Goal: Transaction & Acquisition: Purchase product/service

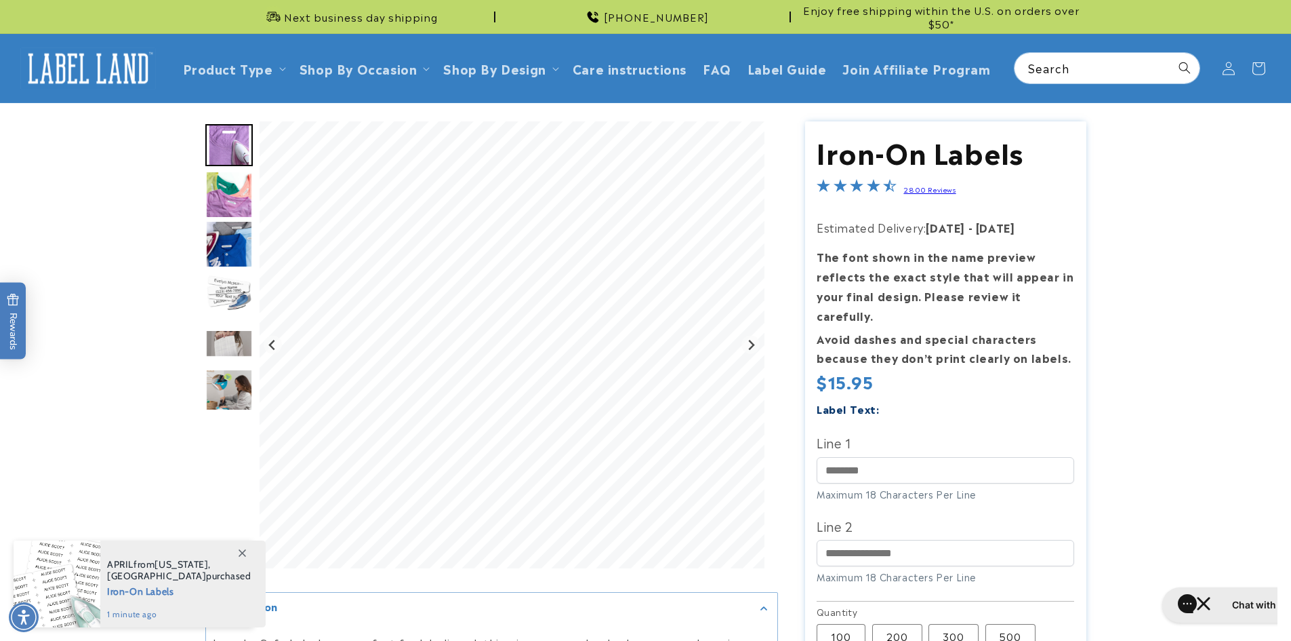
click at [222, 199] on img "Go to slide 2" at bounding box center [228, 194] width 47 height 47
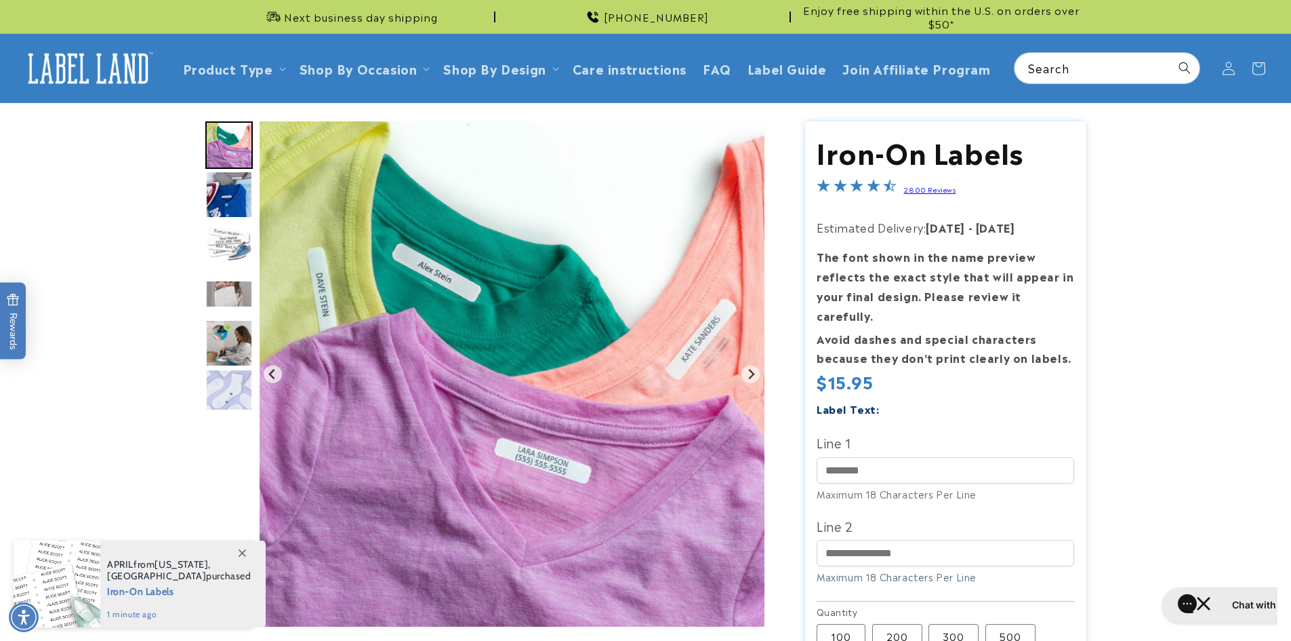
click at [214, 201] on img "Go to slide 3" at bounding box center [228, 194] width 47 height 47
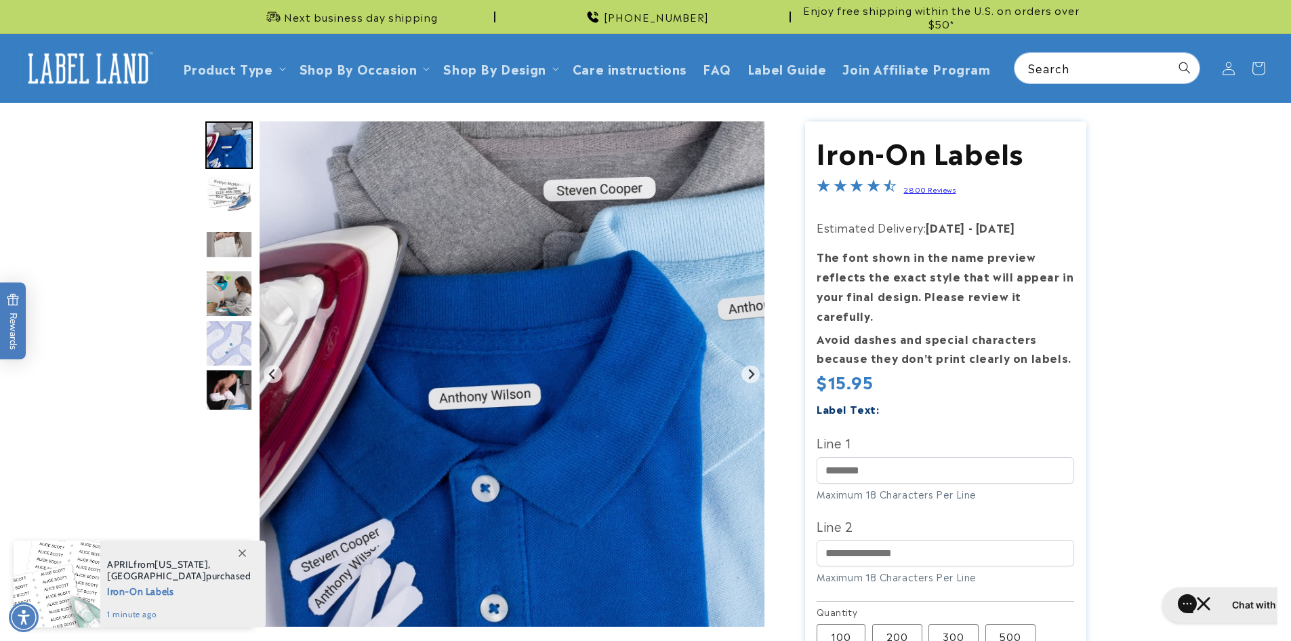
click at [228, 203] on img "Go to slide 4" at bounding box center [228, 194] width 47 height 47
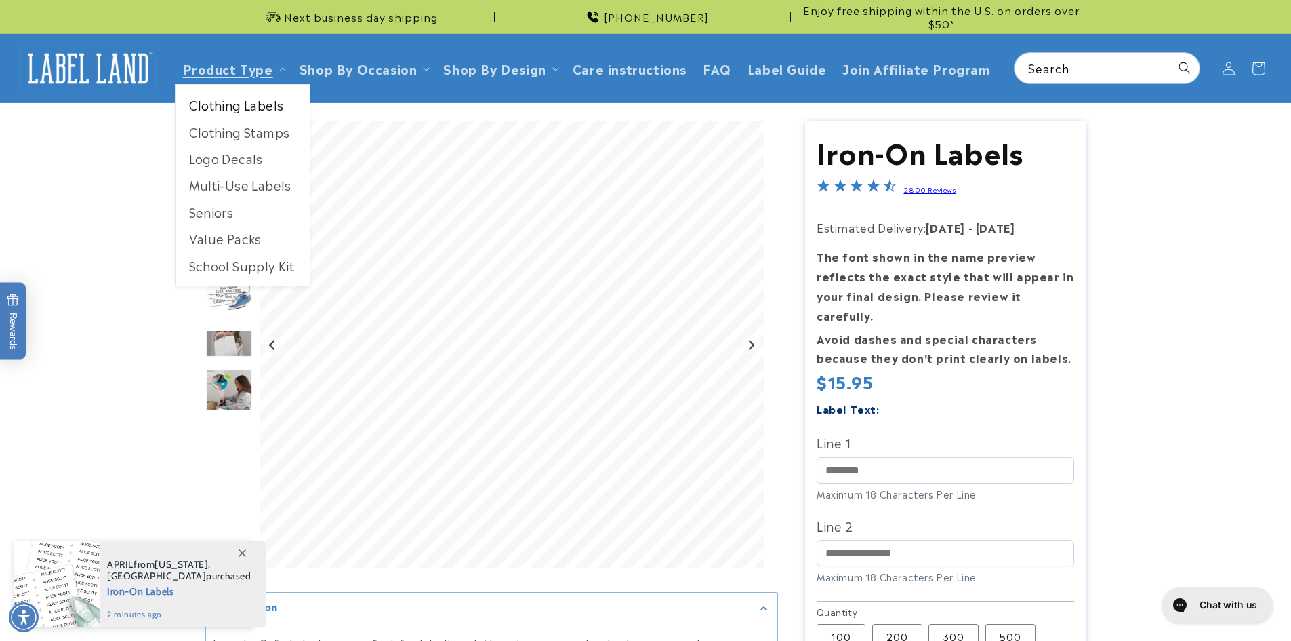
click at [249, 101] on link "Clothing Labels" at bounding box center [243, 105] width 134 height 26
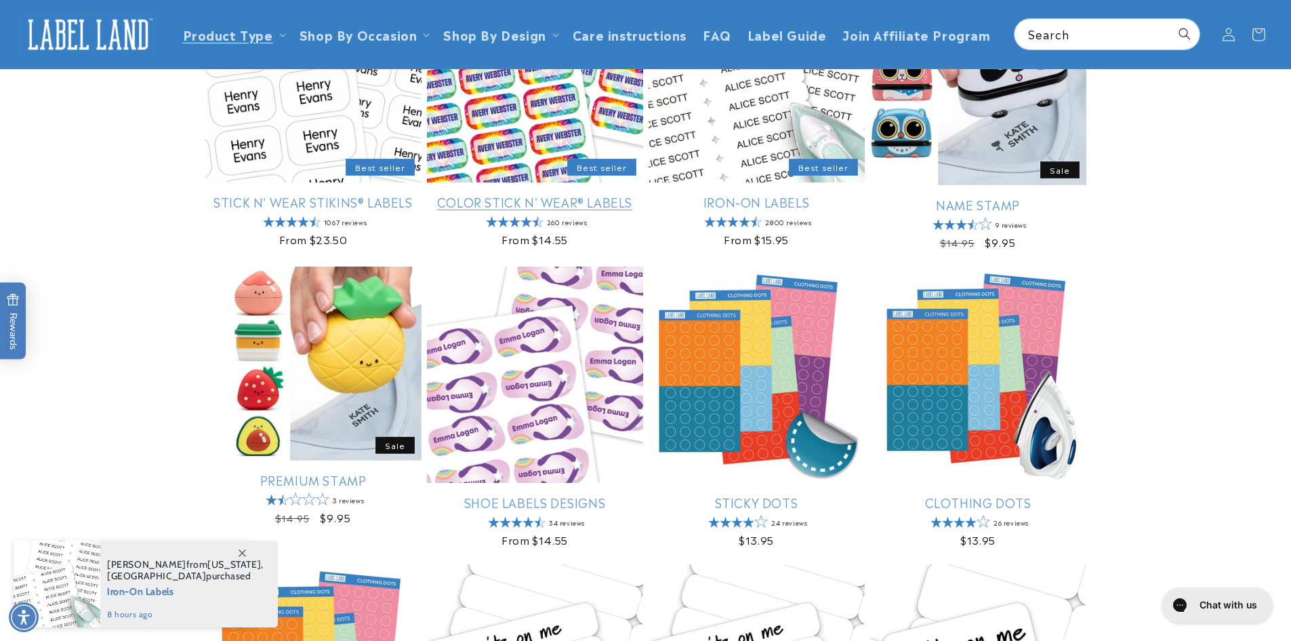
scroll to position [68, 0]
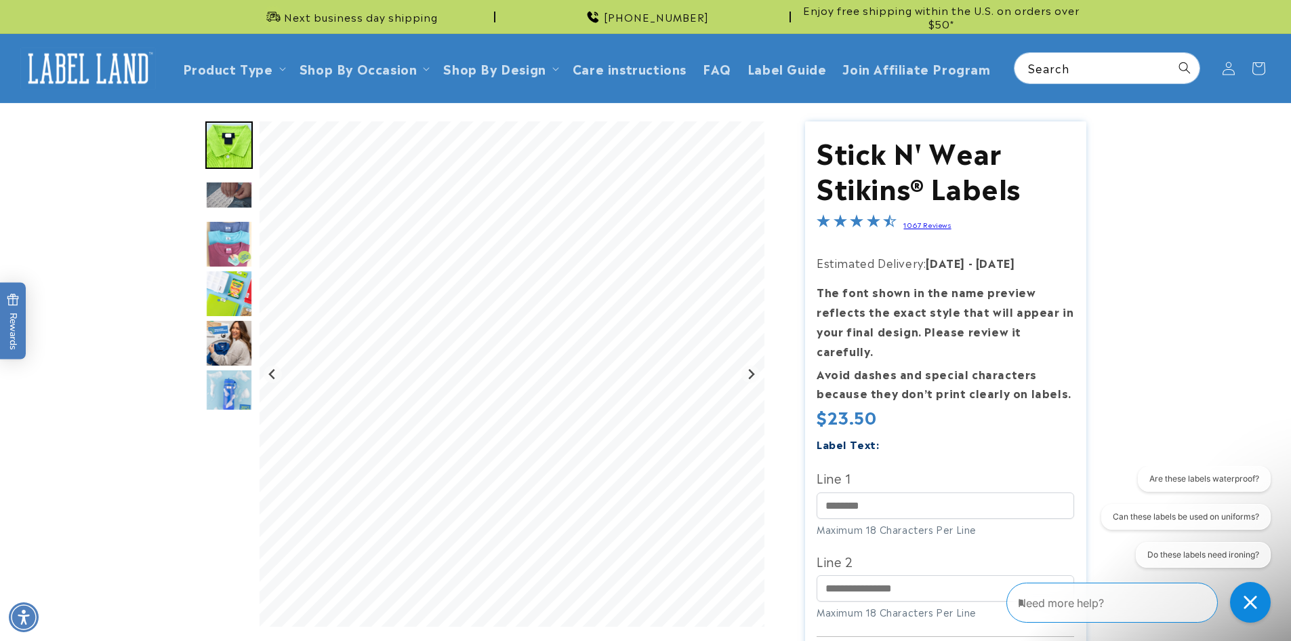
click at [229, 194] on img "Go to slide 3" at bounding box center [228, 195] width 47 height 28
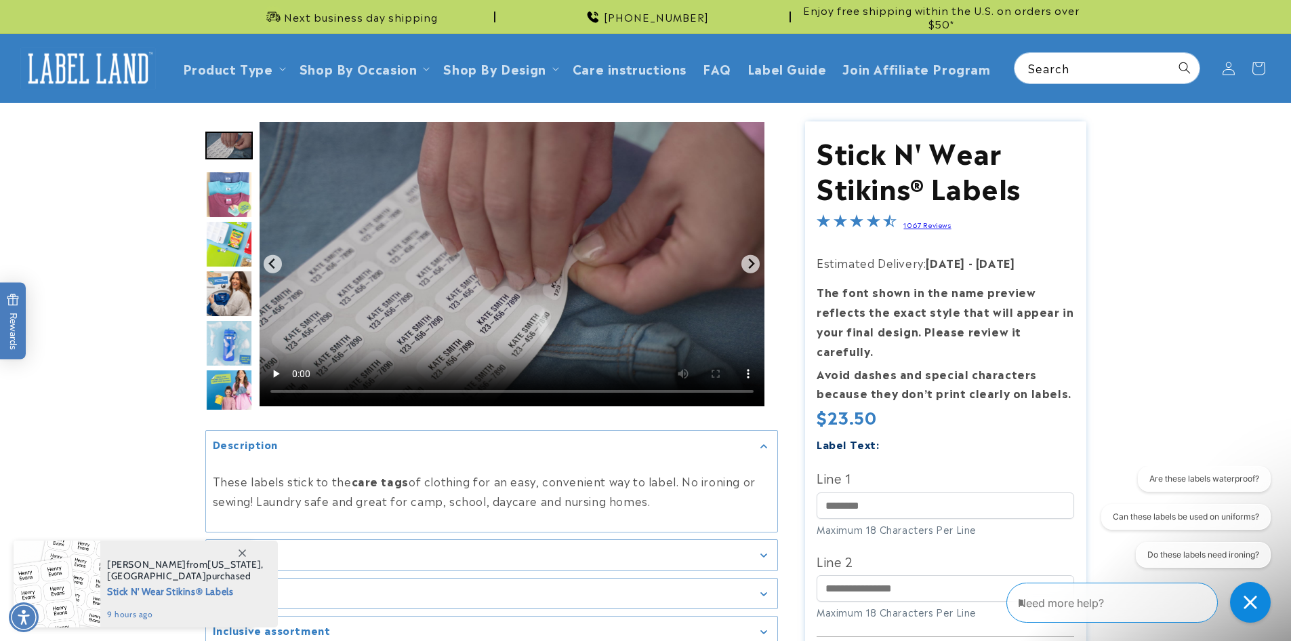
click at [227, 146] on img "Go to slide 3" at bounding box center [228, 146] width 47 height 28
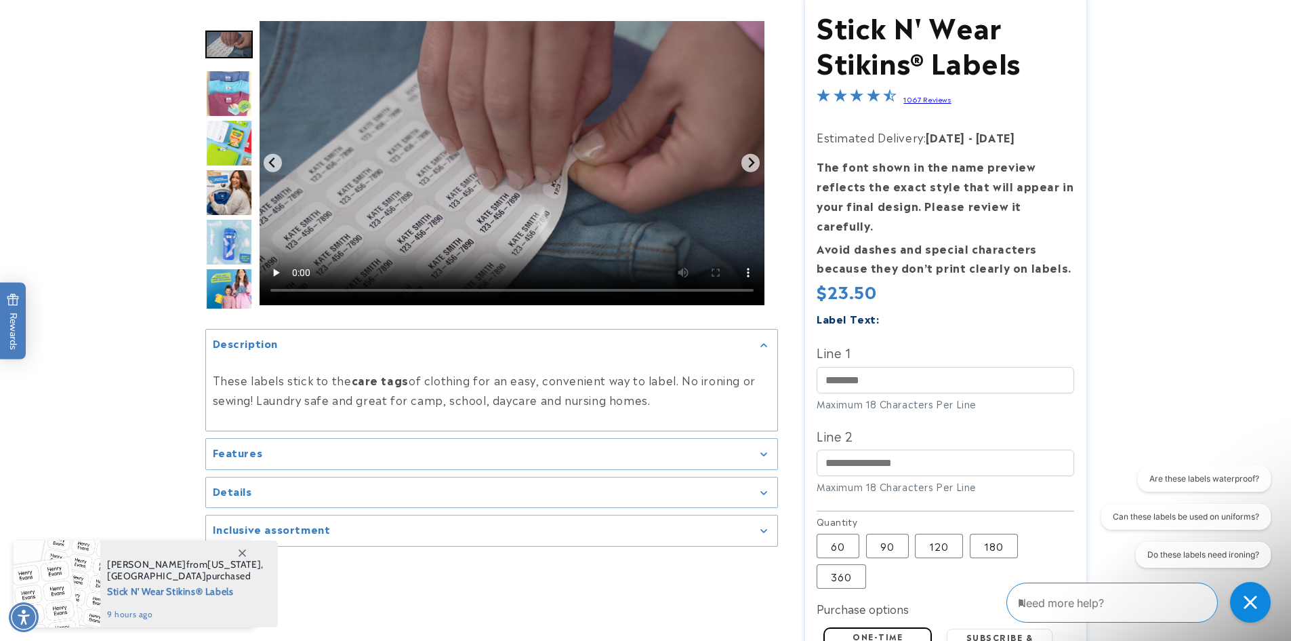
scroll to position [136, 0]
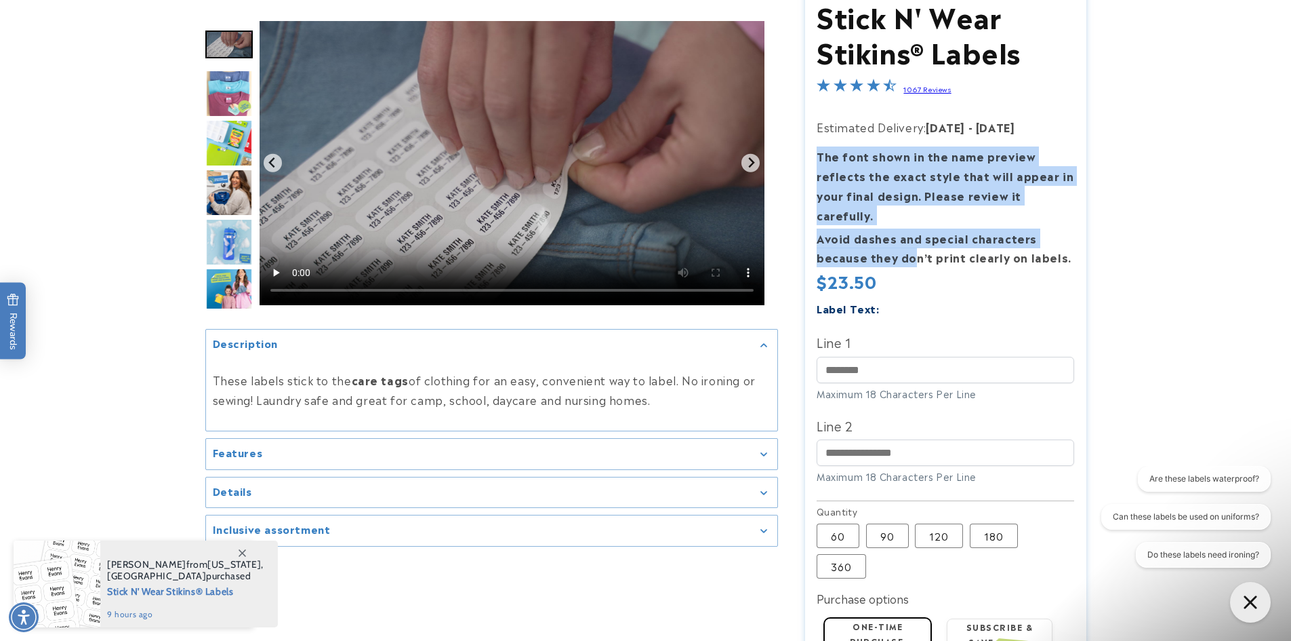
drag, startPoint x: 820, startPoint y: 152, endPoint x: 914, endPoint y: 241, distance: 129.9
click at [914, 241] on section "Stick N' Wear Stikins® Labels Stick N' Wear Stikins® Labels 1067 Reviews Estima…" at bounding box center [945, 428] width 281 height 885
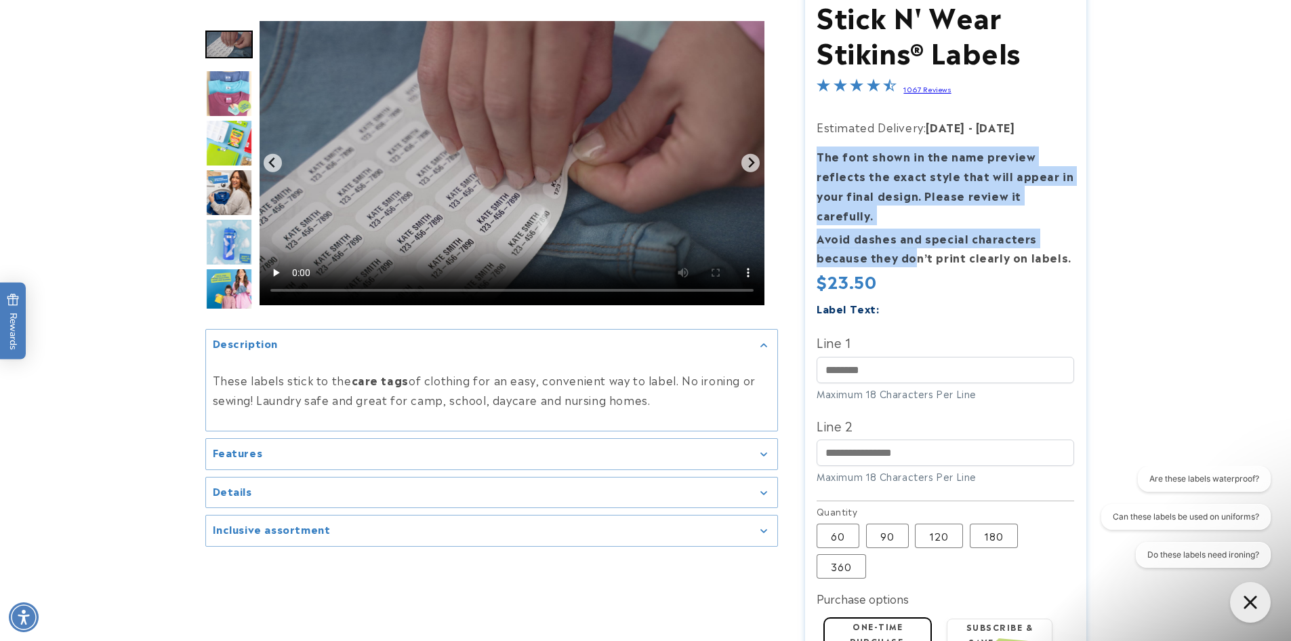
click at [914, 241] on strong "Avoid dashes and special characters because they don’t print clearly on labels." at bounding box center [944, 248] width 255 height 36
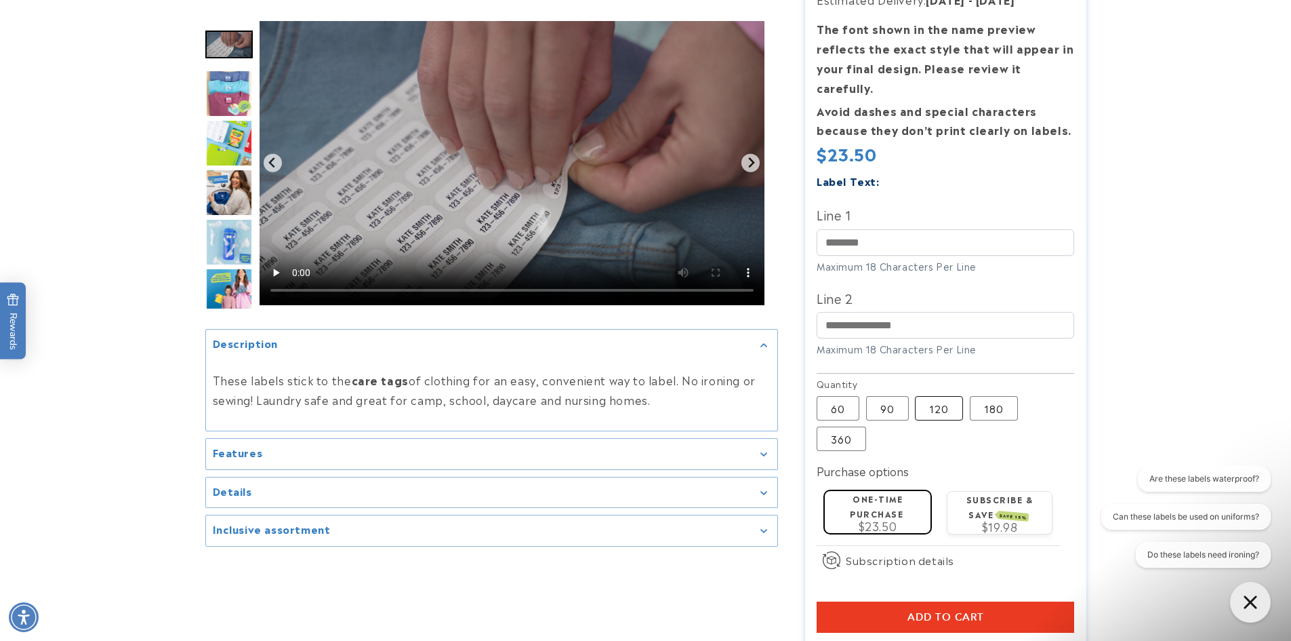
scroll to position [271, 0]
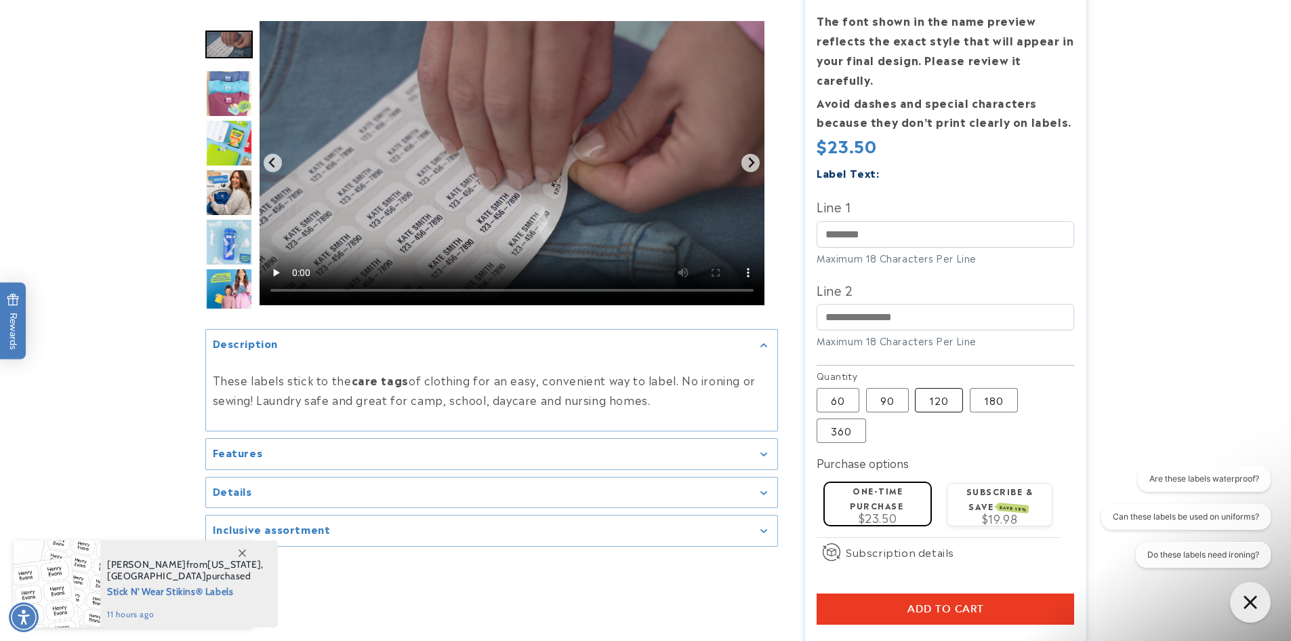
click at [936, 388] on label "120 Variant sold out or unavailable" at bounding box center [939, 400] width 48 height 24
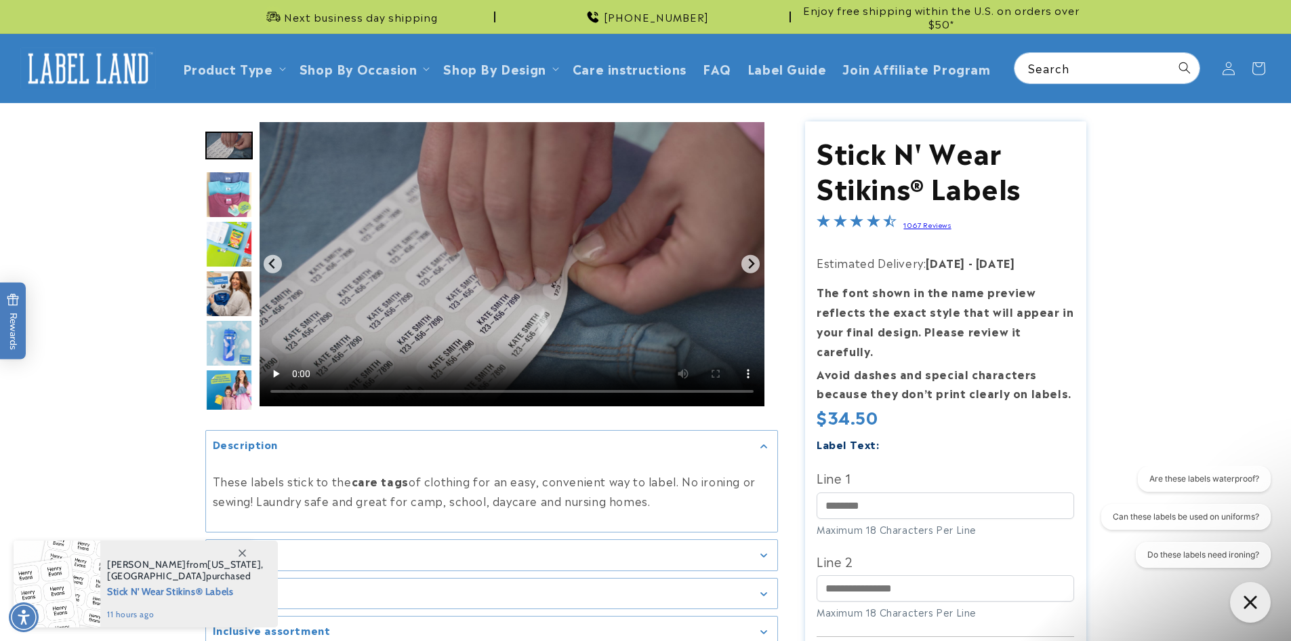
click at [237, 150] on img "Go to slide 3" at bounding box center [228, 146] width 47 height 28
click at [233, 192] on img "Go to slide 4" at bounding box center [228, 194] width 47 height 47
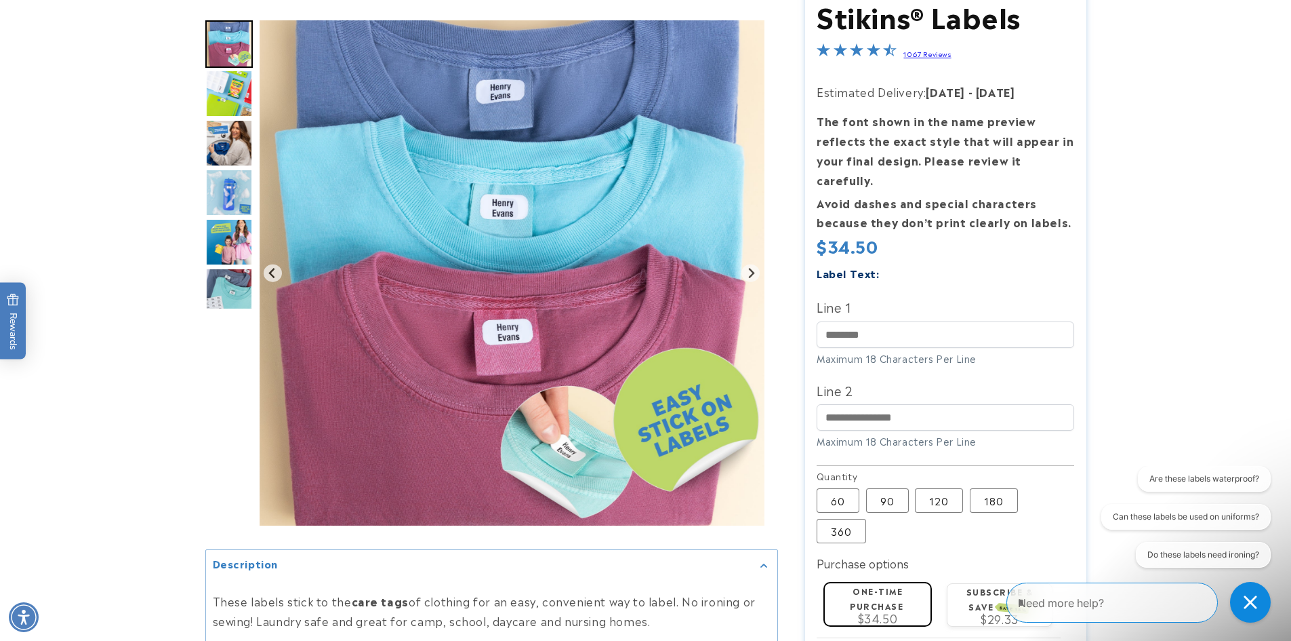
scroll to position [339, 0]
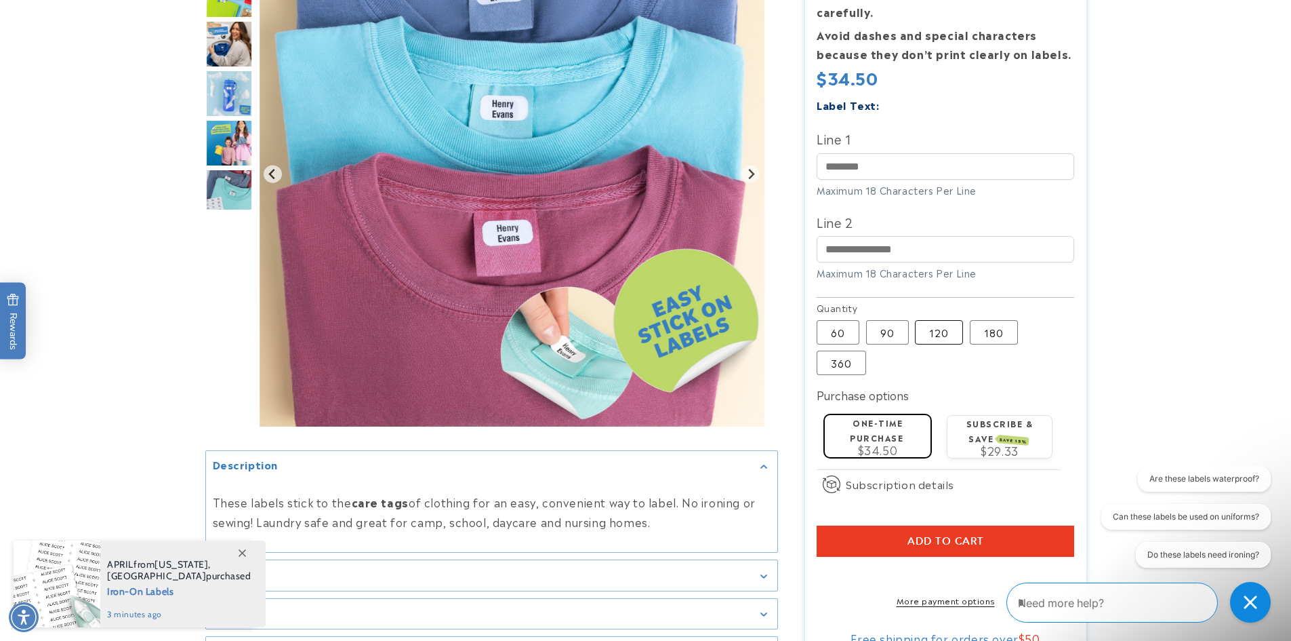
click at [937, 320] on label "120 Variant sold out or unavailable" at bounding box center [939, 332] width 48 height 24
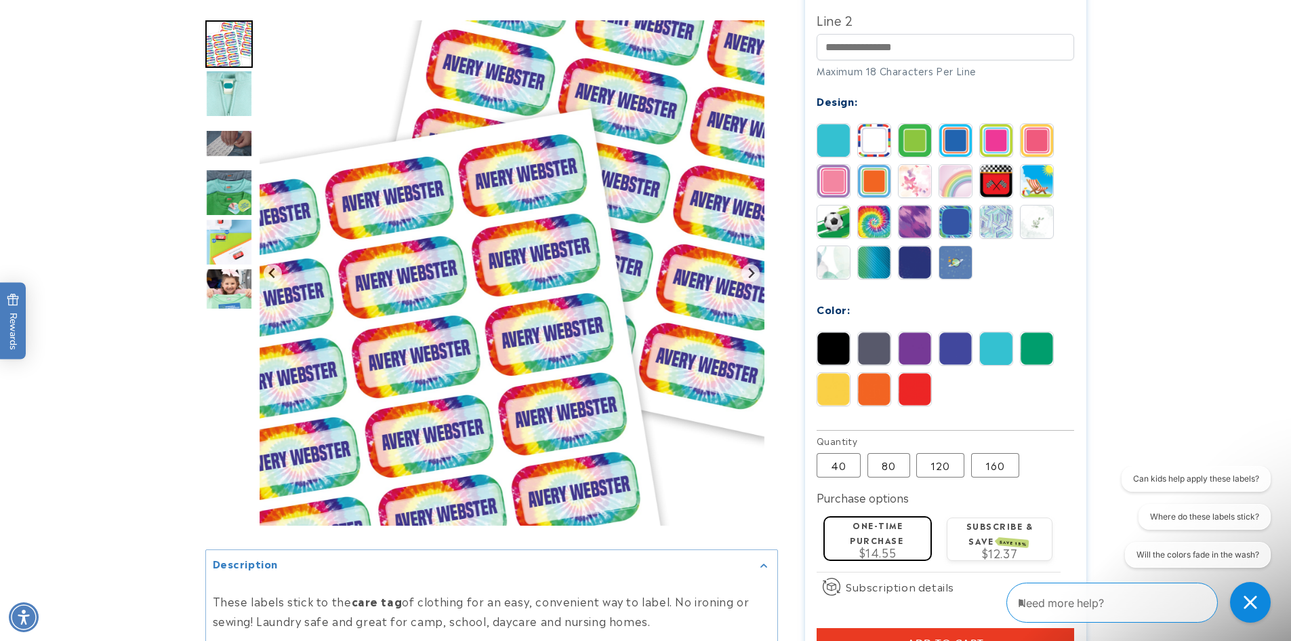
scroll to position [542, 0]
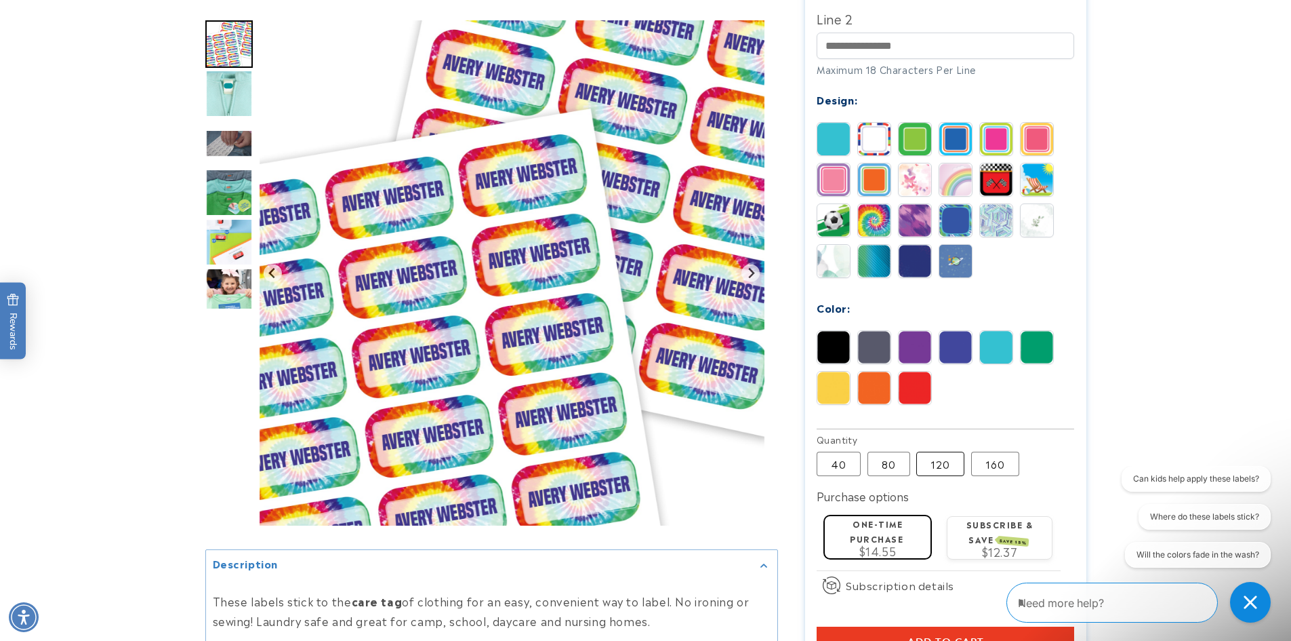
click at [942, 451] on label "120 Variant sold out or unavailable" at bounding box center [940, 463] width 48 height 24
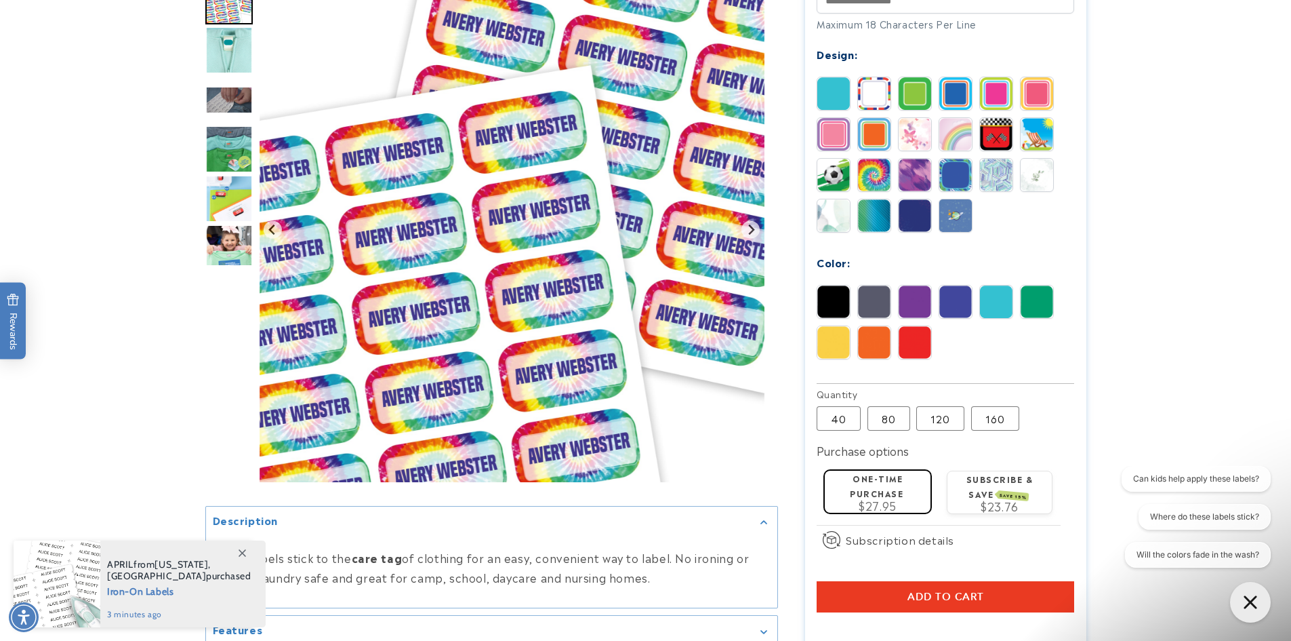
scroll to position [678, 0]
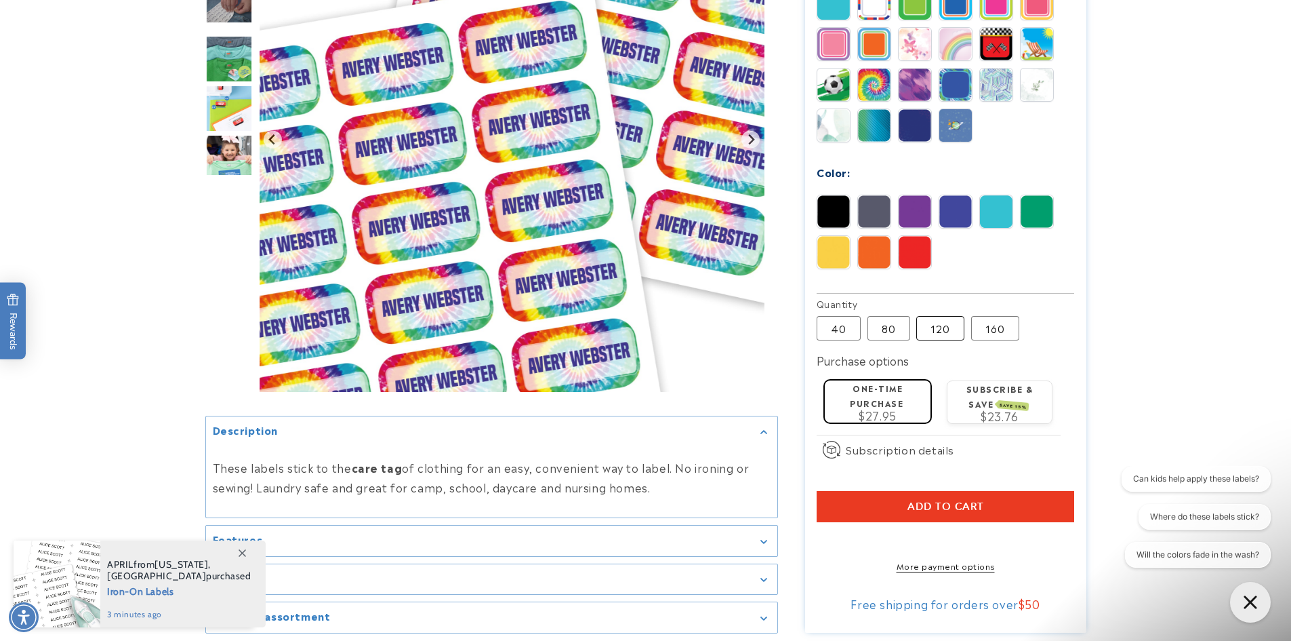
click at [951, 316] on label "120 Variant sold out or unavailable" at bounding box center [940, 328] width 48 height 24
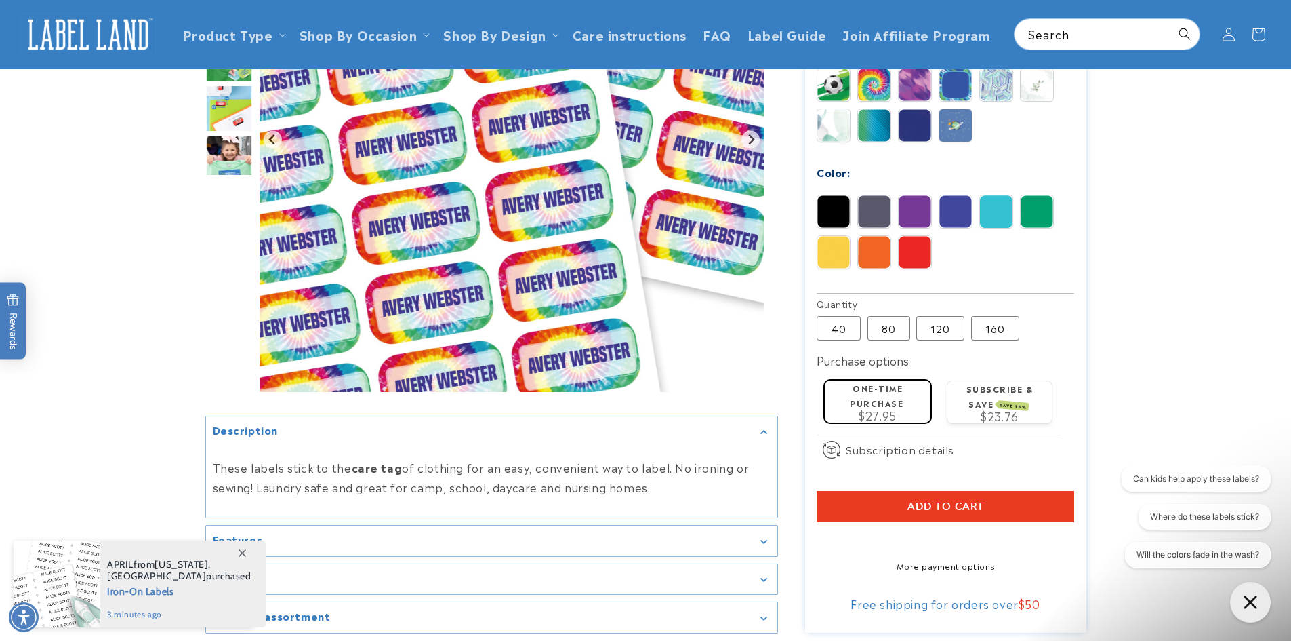
scroll to position [407, 0]
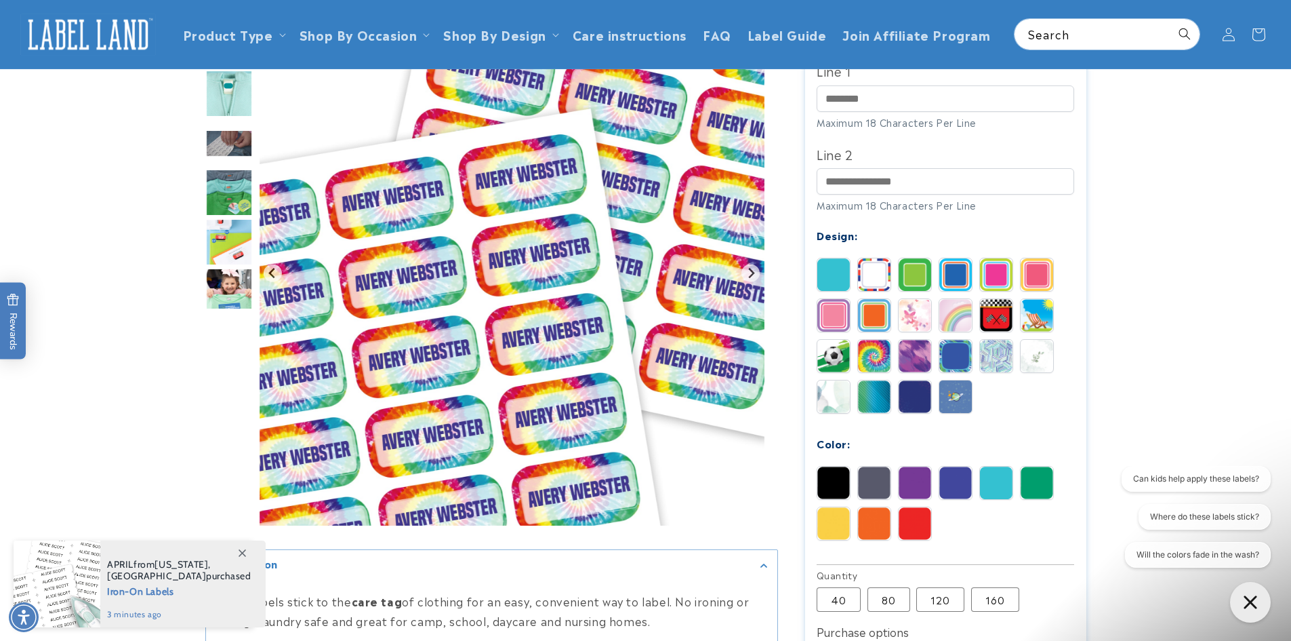
click at [873, 258] on img at bounding box center [874, 274] width 33 height 33
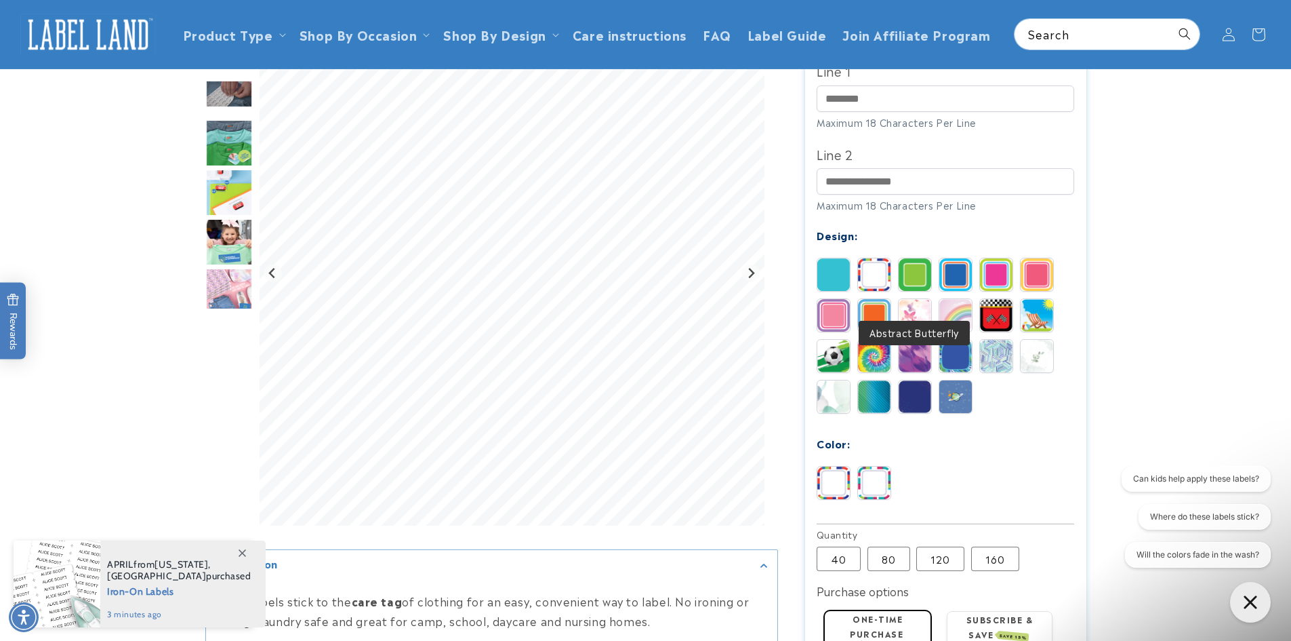
click at [912, 299] on img at bounding box center [915, 315] width 33 height 33
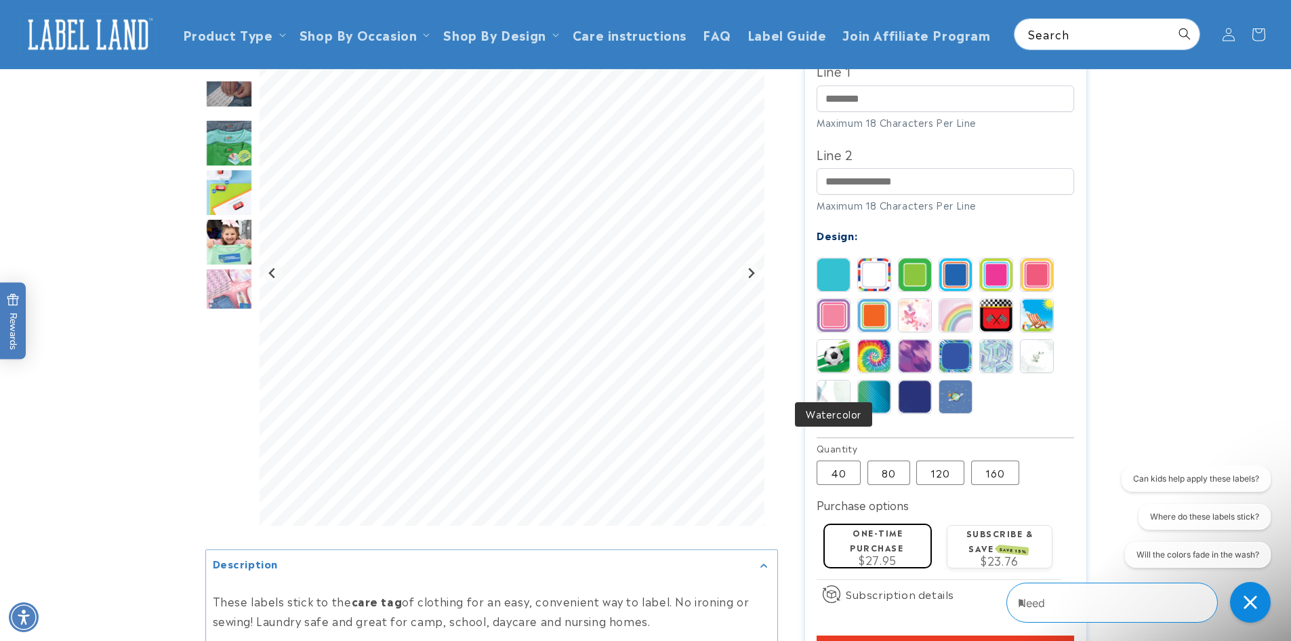
click at [832, 380] on img at bounding box center [834, 396] width 33 height 33
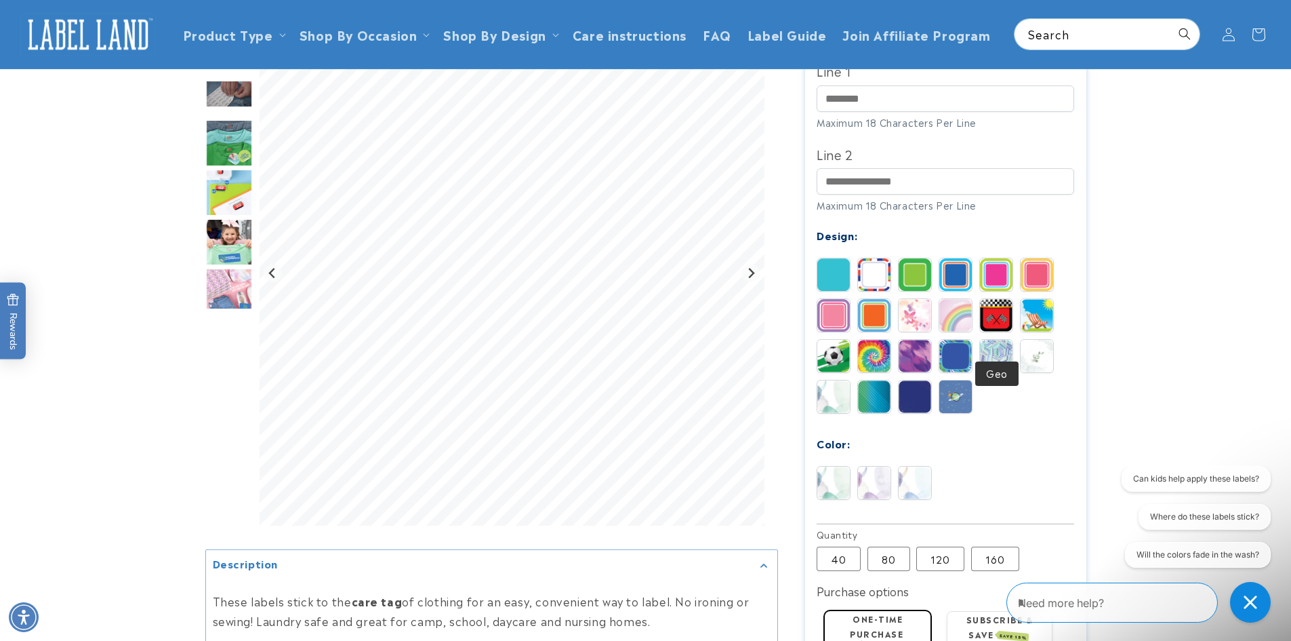
click at [982, 341] on img at bounding box center [996, 356] width 33 height 33
click at [1001, 260] on img at bounding box center [996, 274] width 33 height 33
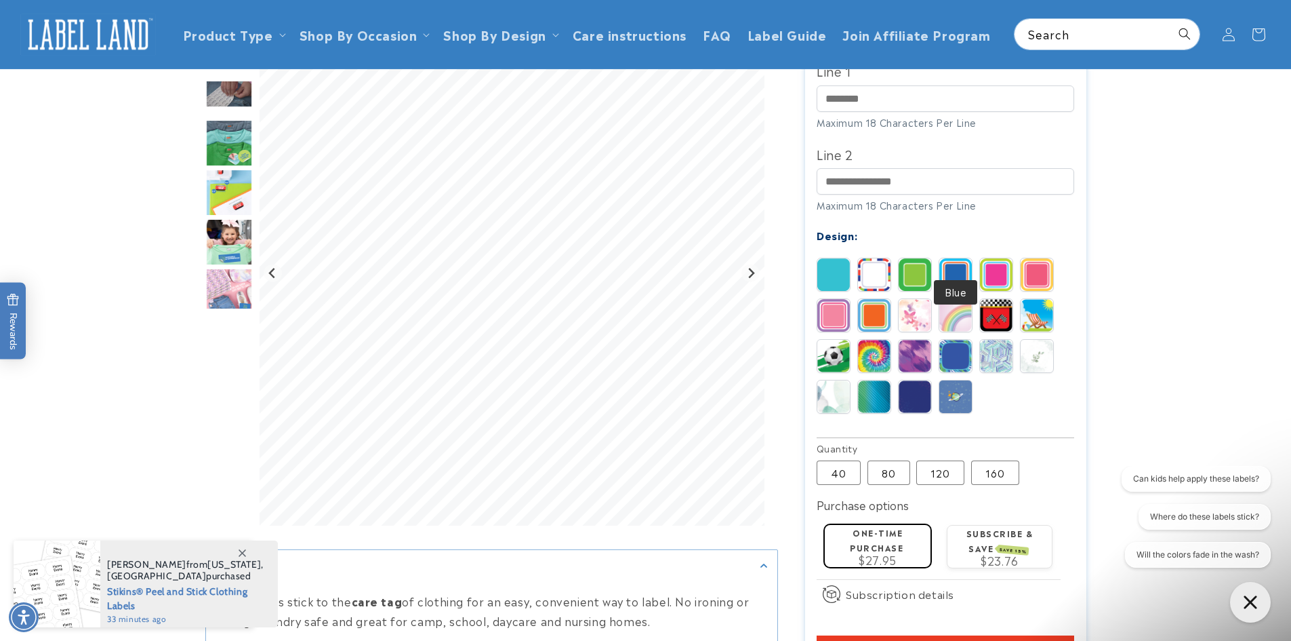
click at [955, 260] on img at bounding box center [956, 274] width 33 height 33
click at [823, 260] on img at bounding box center [834, 274] width 33 height 33
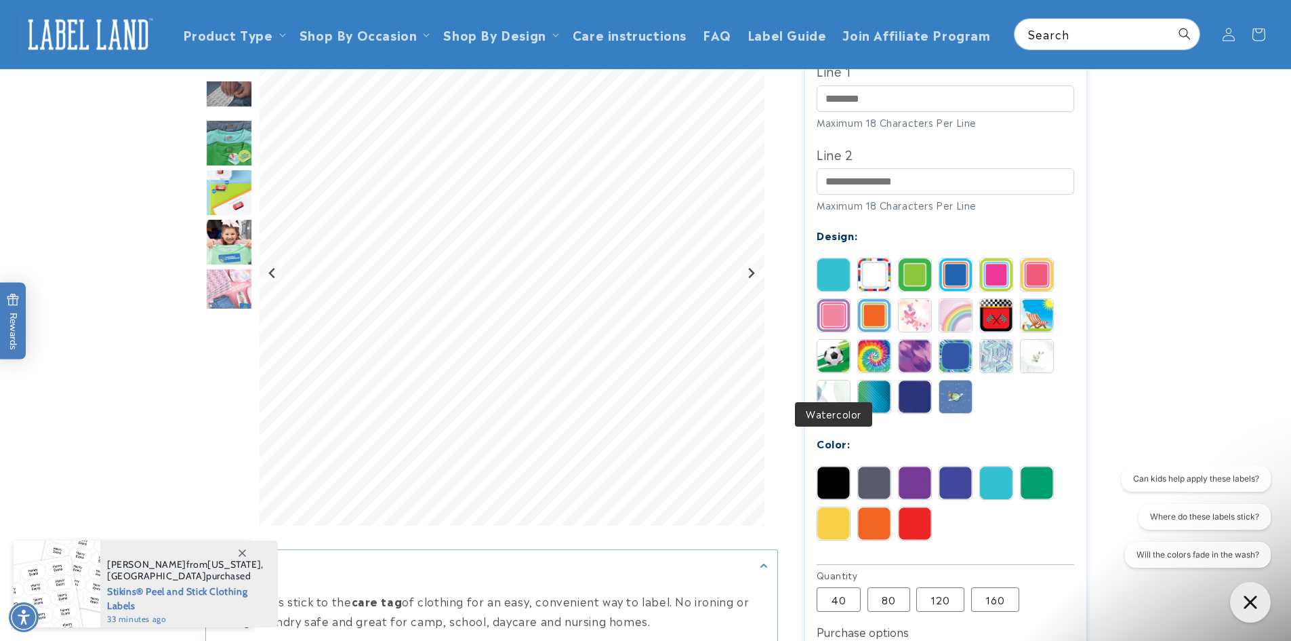
click at [842, 380] on img at bounding box center [834, 396] width 33 height 33
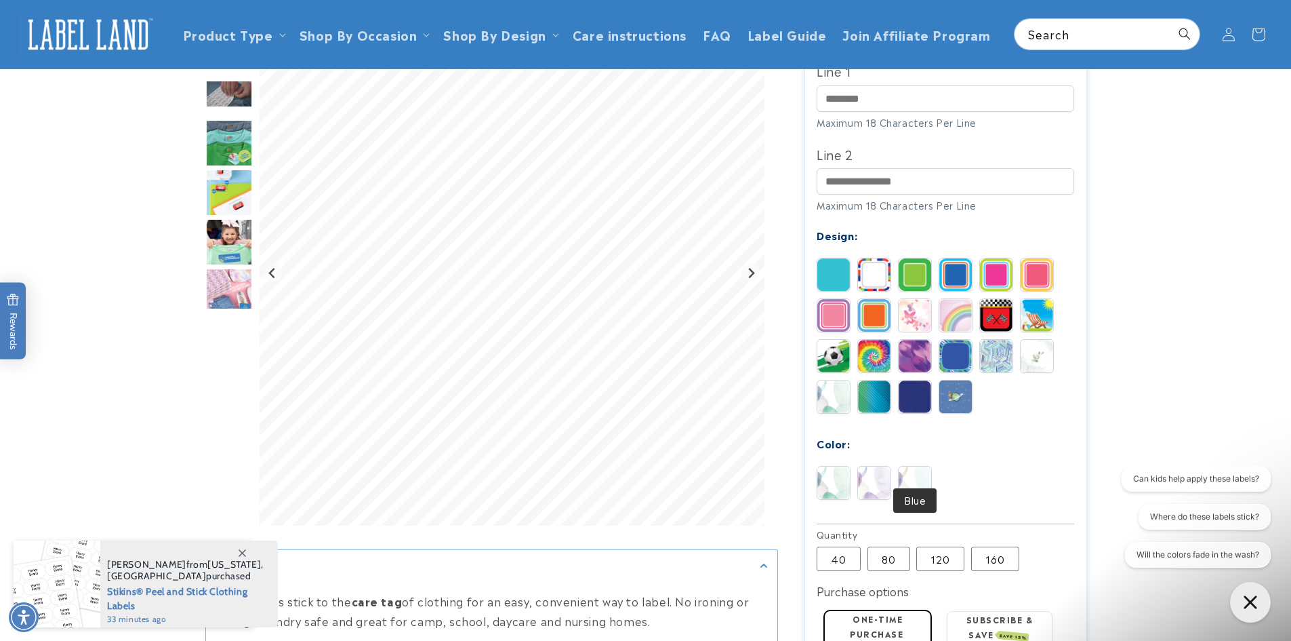
click at [927, 466] on img at bounding box center [915, 482] width 33 height 33
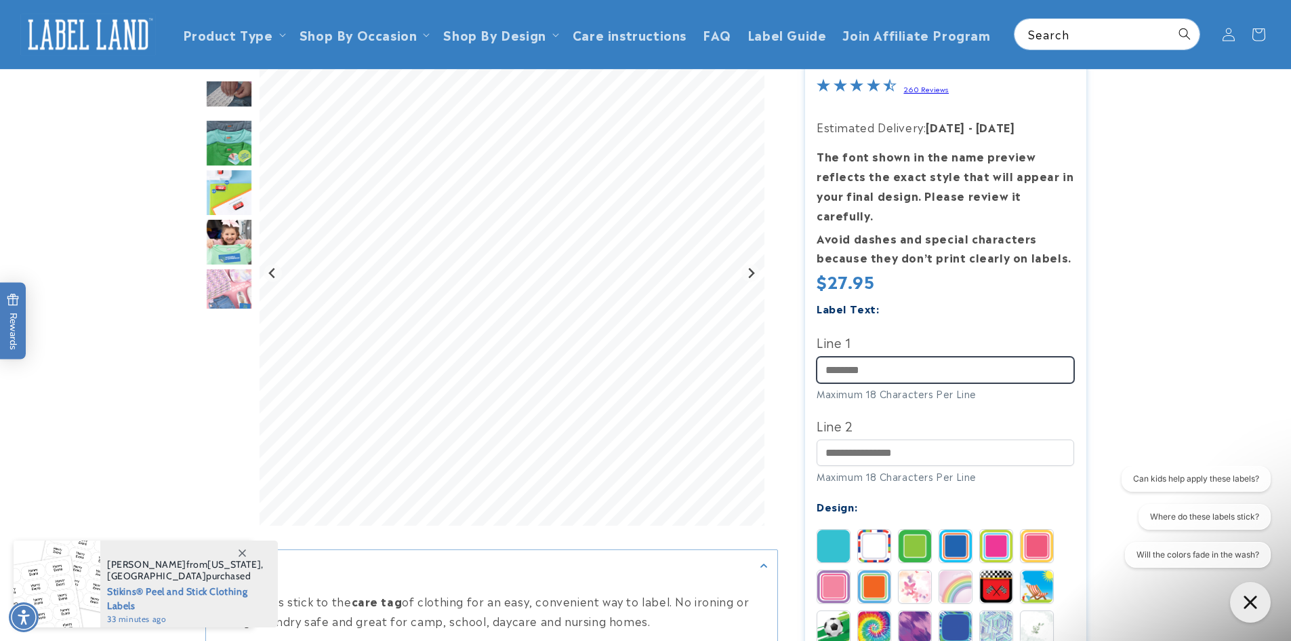
click at [906, 357] on input "Line 1" at bounding box center [946, 370] width 258 height 26
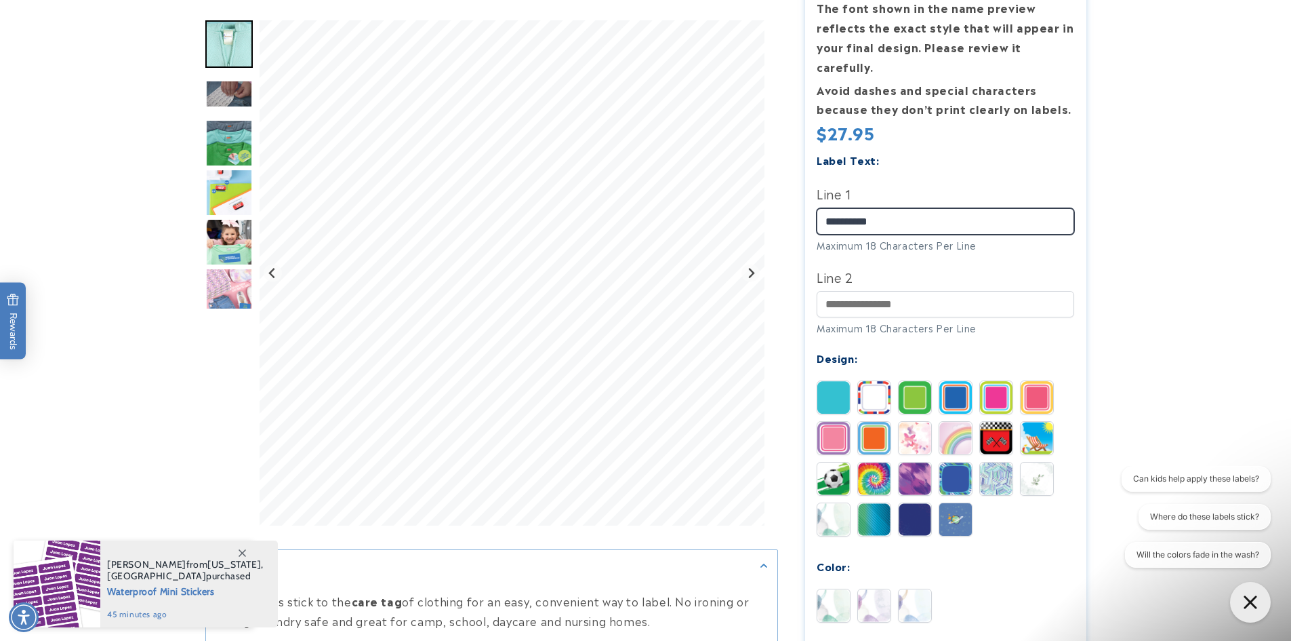
scroll to position [475, 0]
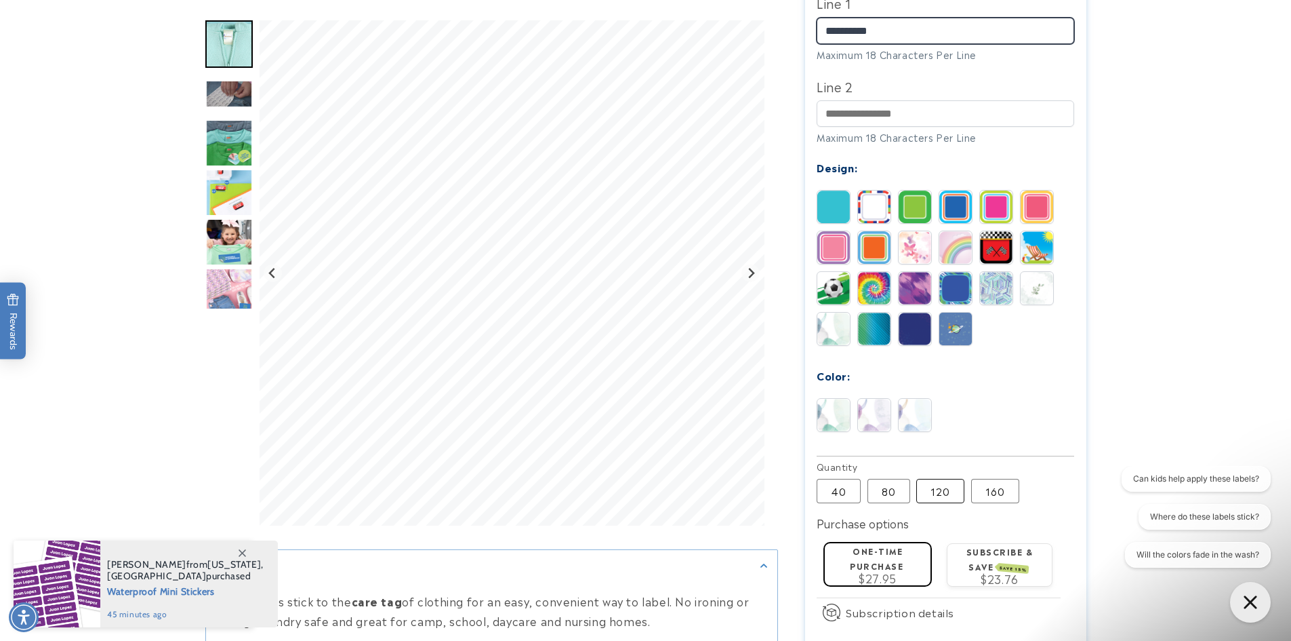
type input "**********"
click at [949, 479] on label "120 Variant sold out or unavailable" at bounding box center [940, 491] width 48 height 24
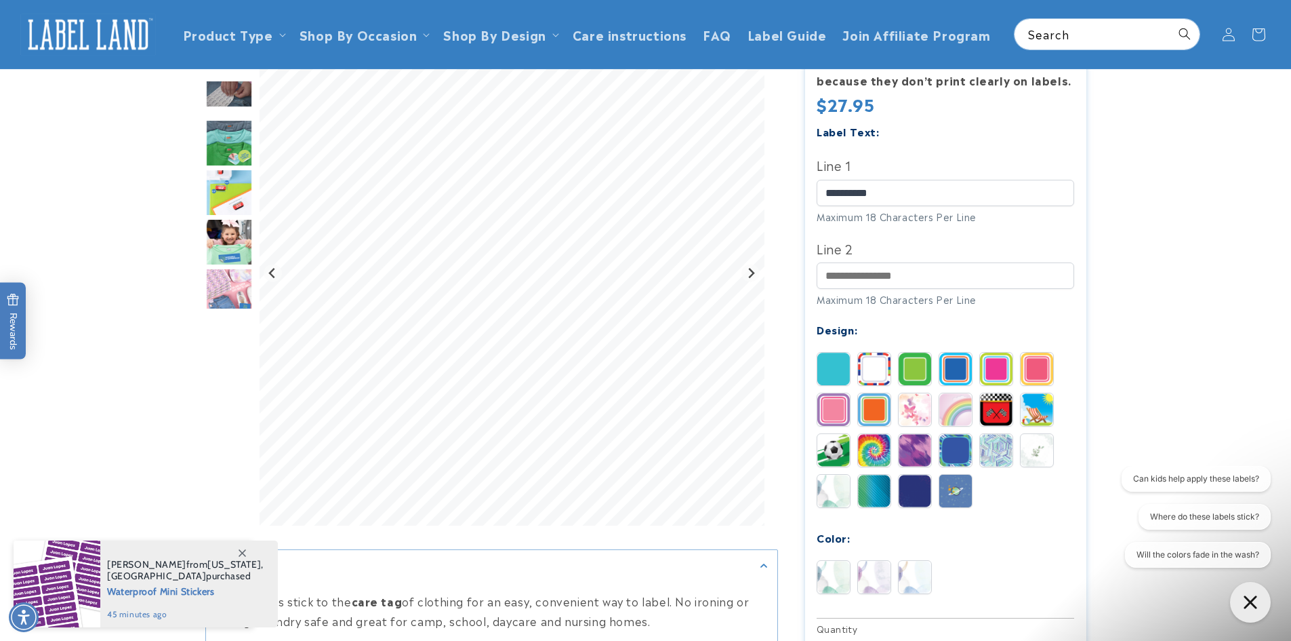
scroll to position [203, 0]
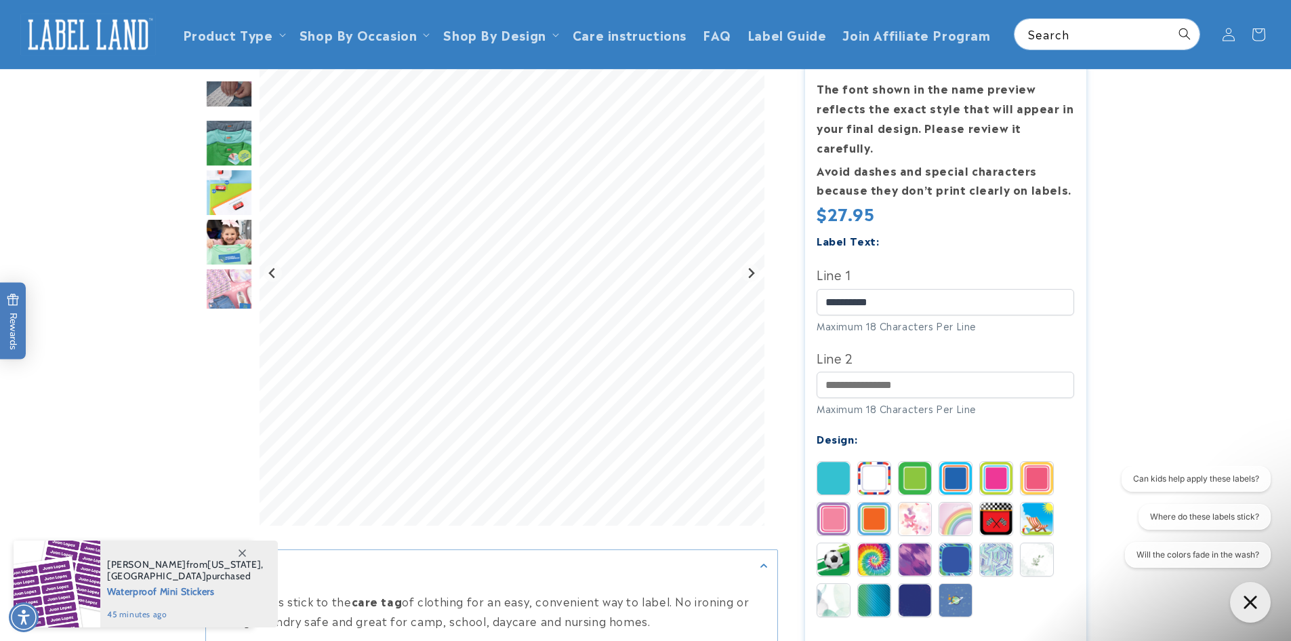
click at [230, 140] on img "Go to slide 4" at bounding box center [228, 142] width 47 height 47
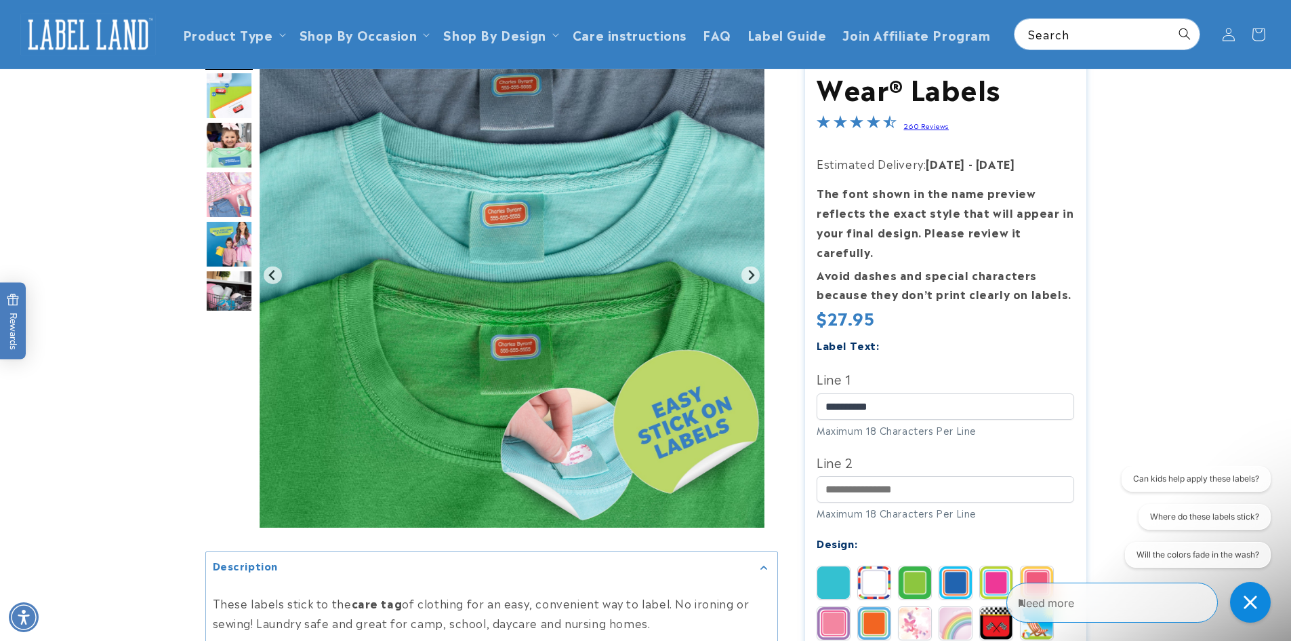
scroll to position [0, 0]
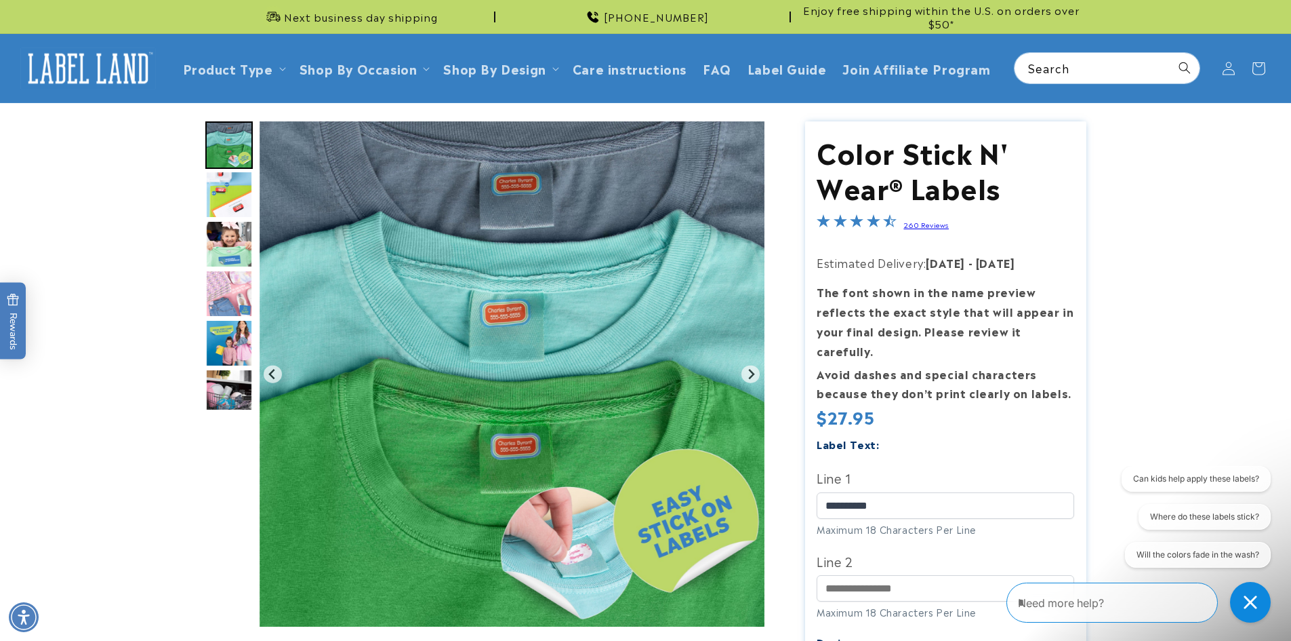
click at [228, 134] on img "Go to slide 4" at bounding box center [228, 144] width 47 height 47
click at [229, 140] on img "Go to slide 4" at bounding box center [228, 144] width 47 height 47
click at [229, 151] on img "Go to slide 4" at bounding box center [228, 144] width 47 height 47
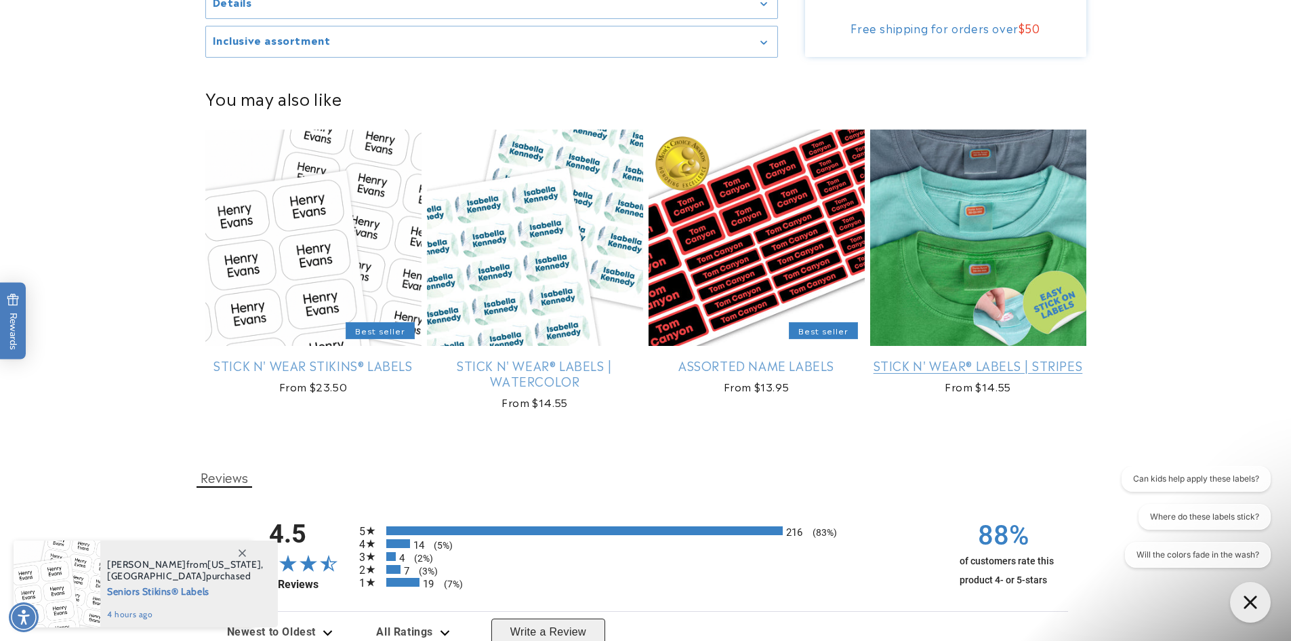
scroll to position [1220, 0]
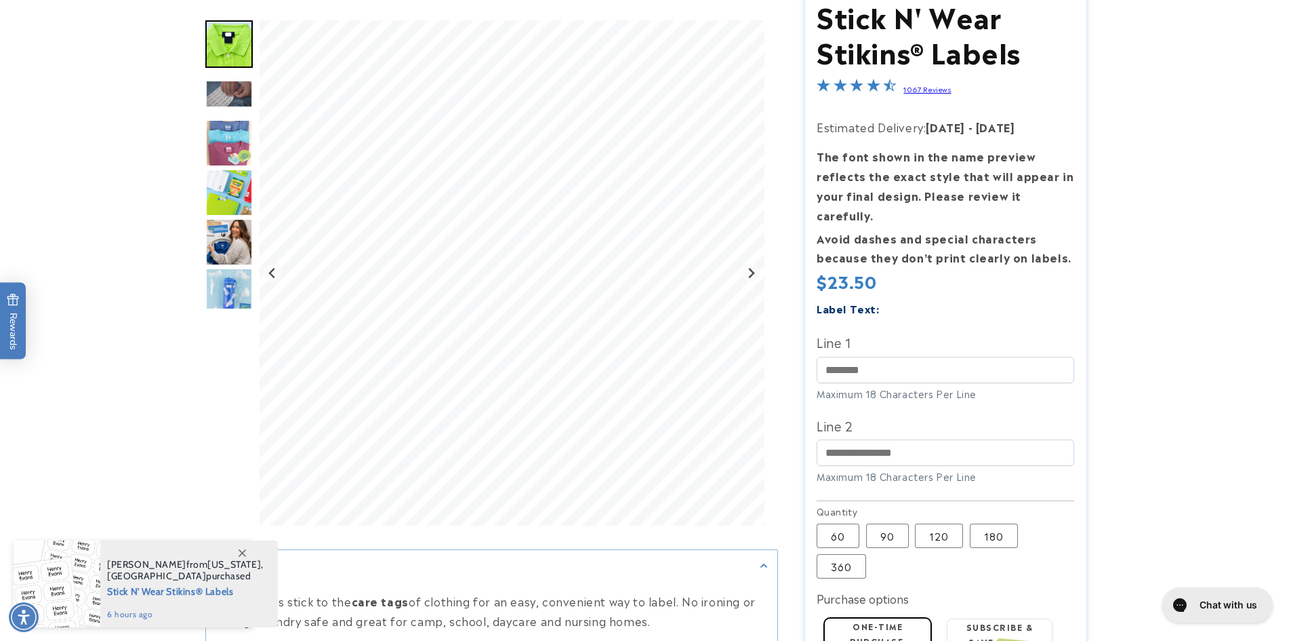
scroll to position [203, 0]
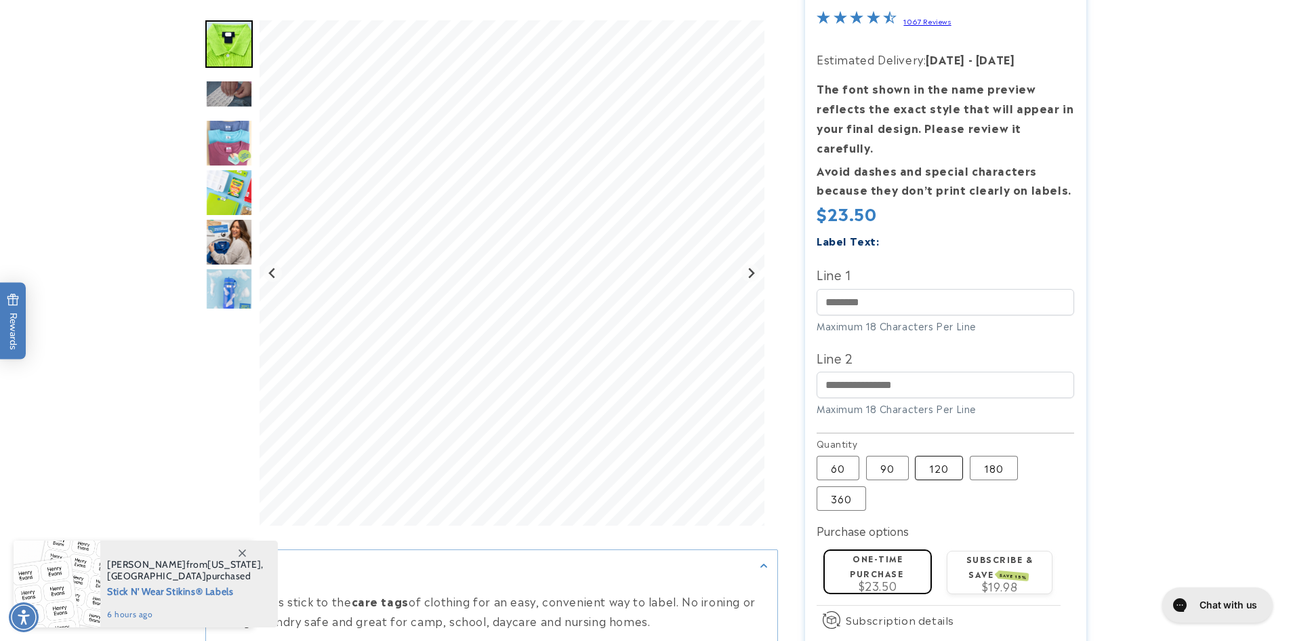
click at [940, 456] on label "120 Variant sold out or unavailable" at bounding box center [939, 468] width 48 height 24
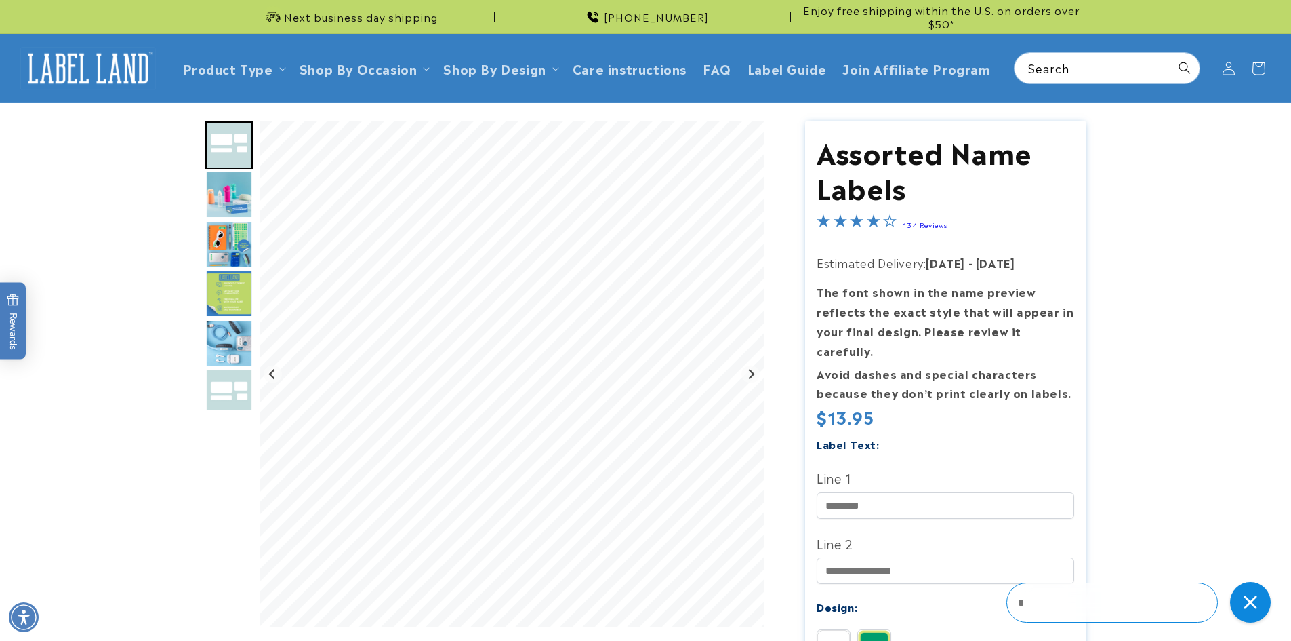
click at [238, 206] on img "Go to slide 3" at bounding box center [228, 194] width 47 height 47
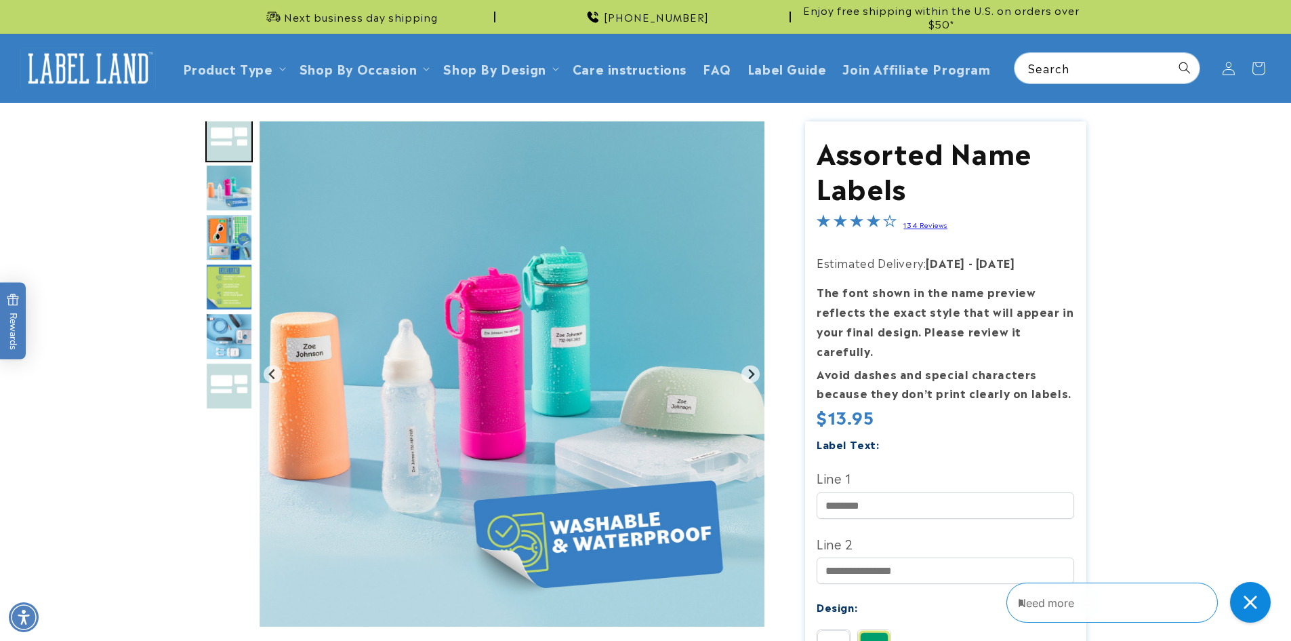
click at [227, 233] on img "Go to slide 4" at bounding box center [228, 237] width 47 height 47
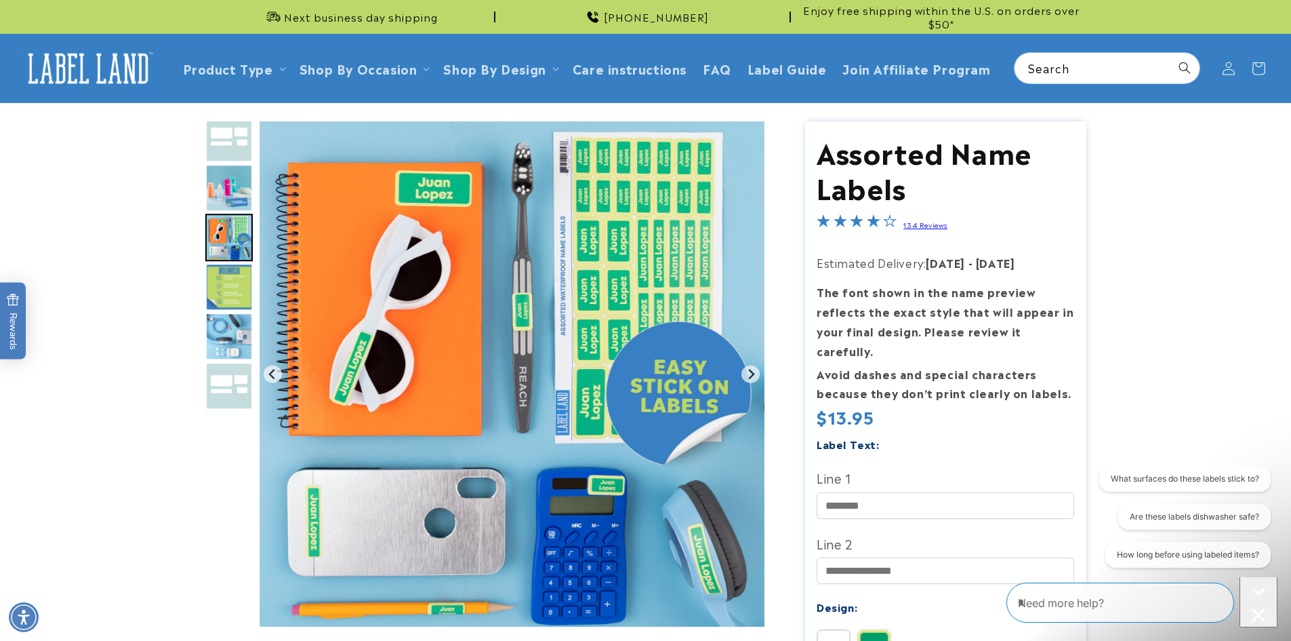
click at [230, 275] on img "Go to slide 5" at bounding box center [228, 286] width 47 height 47
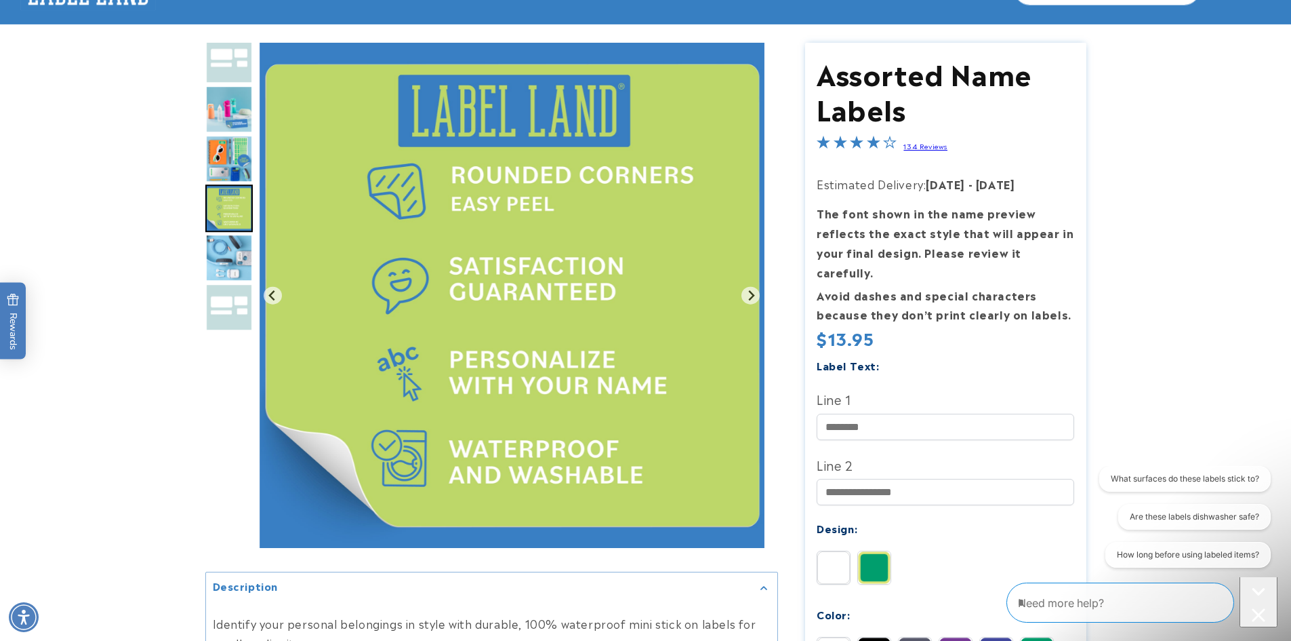
scroll to position [339, 0]
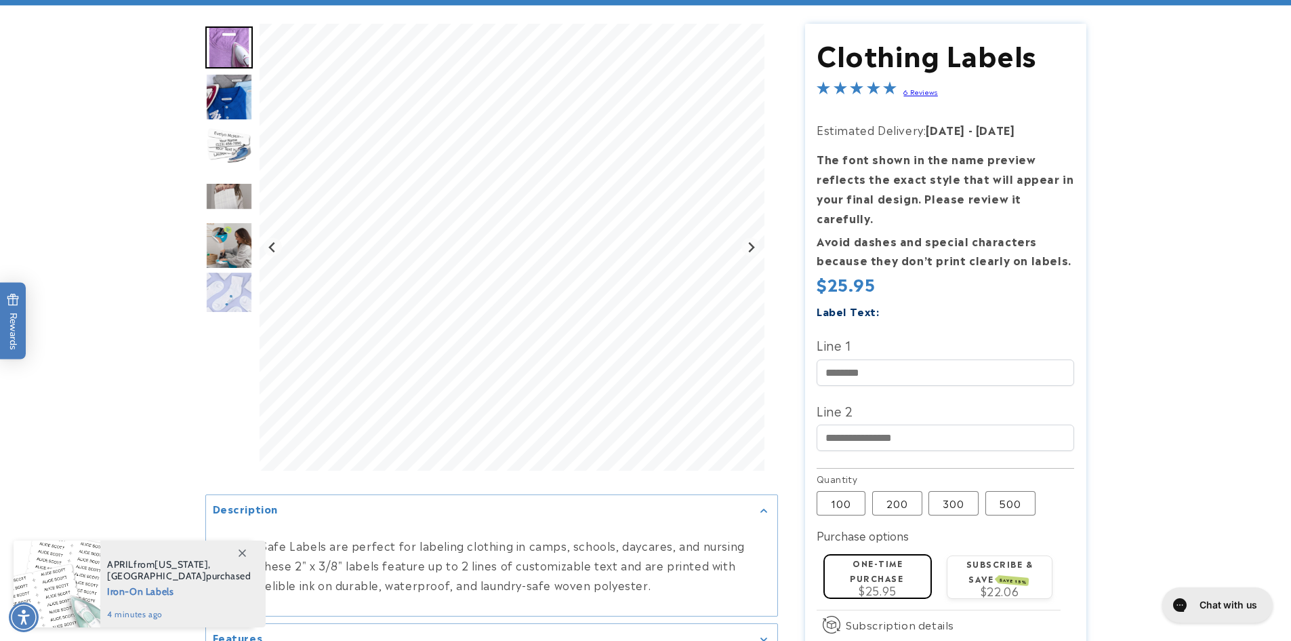
scroll to position [271, 0]
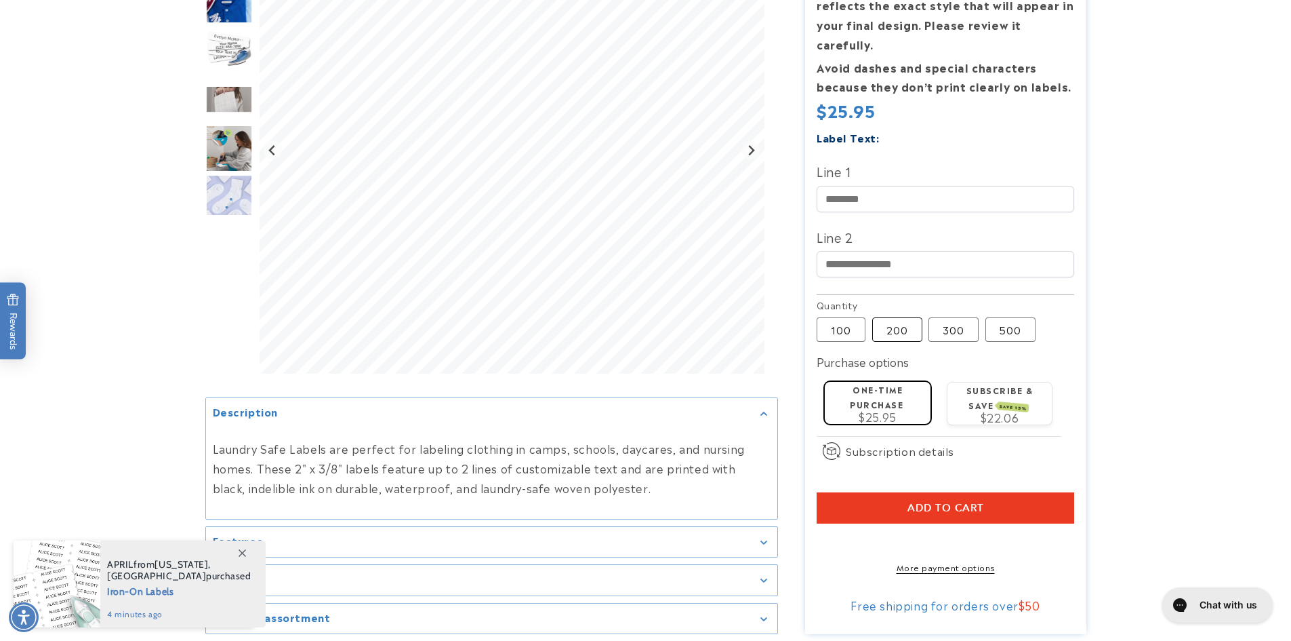
click at [891, 317] on label "200 Variant sold out or unavailable" at bounding box center [897, 329] width 50 height 24
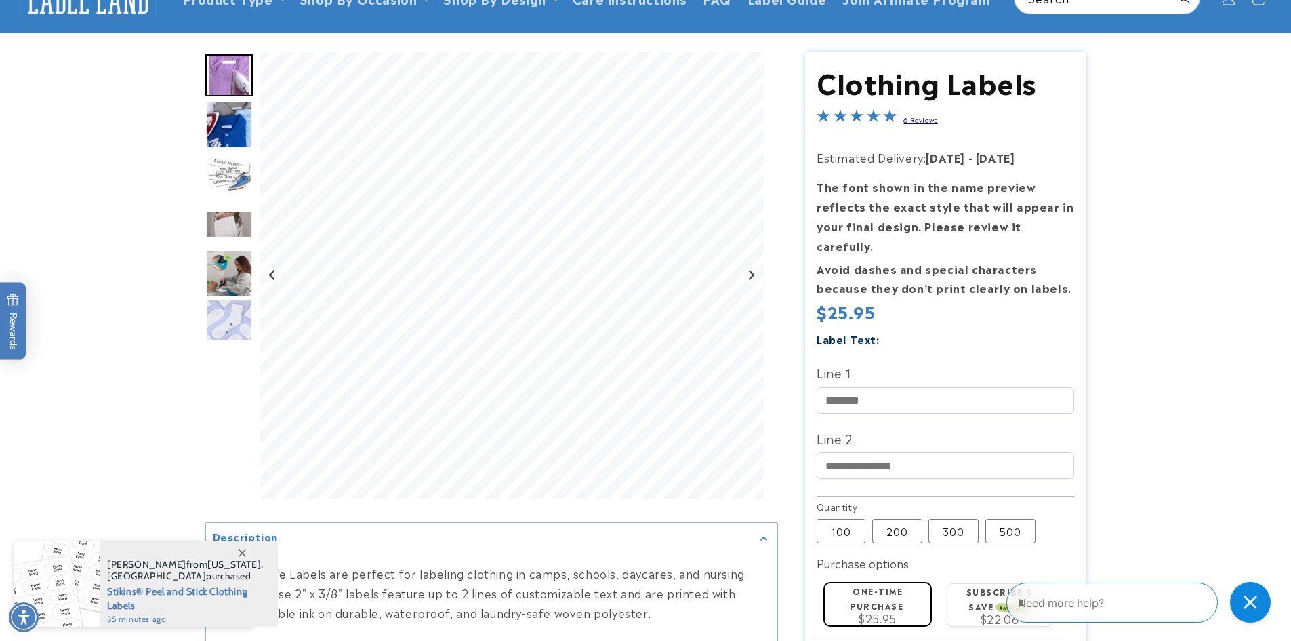
scroll to position [136, 0]
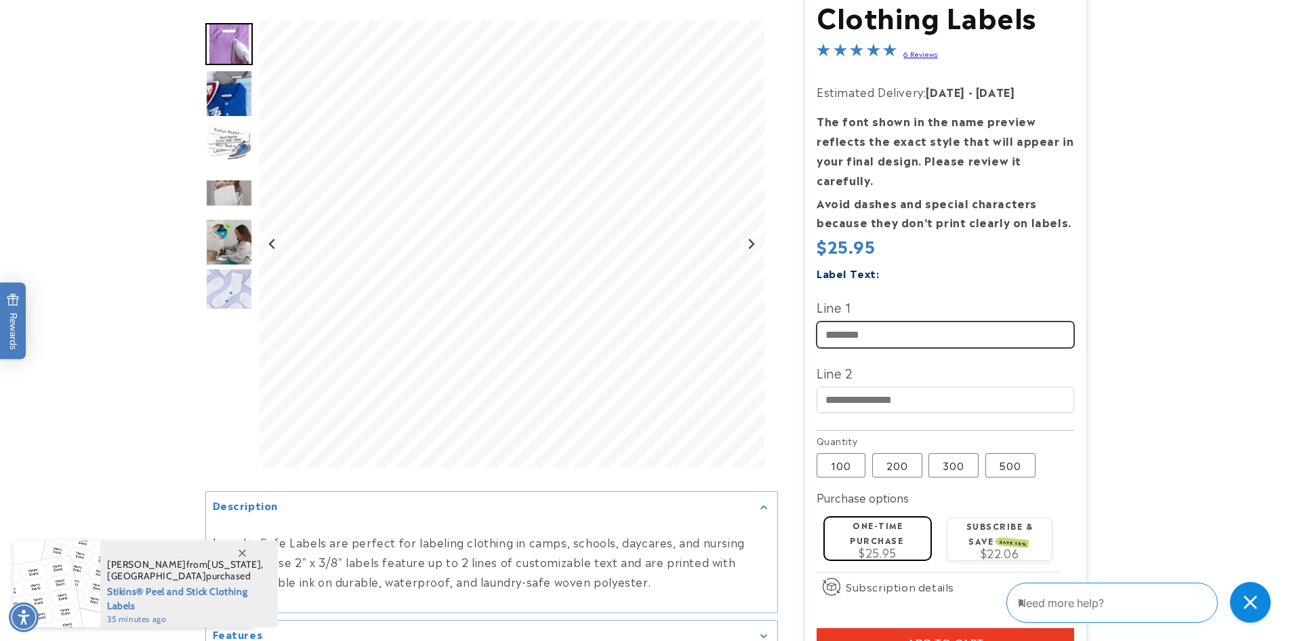
click at [870, 321] on input "Line 1" at bounding box center [946, 334] width 258 height 26
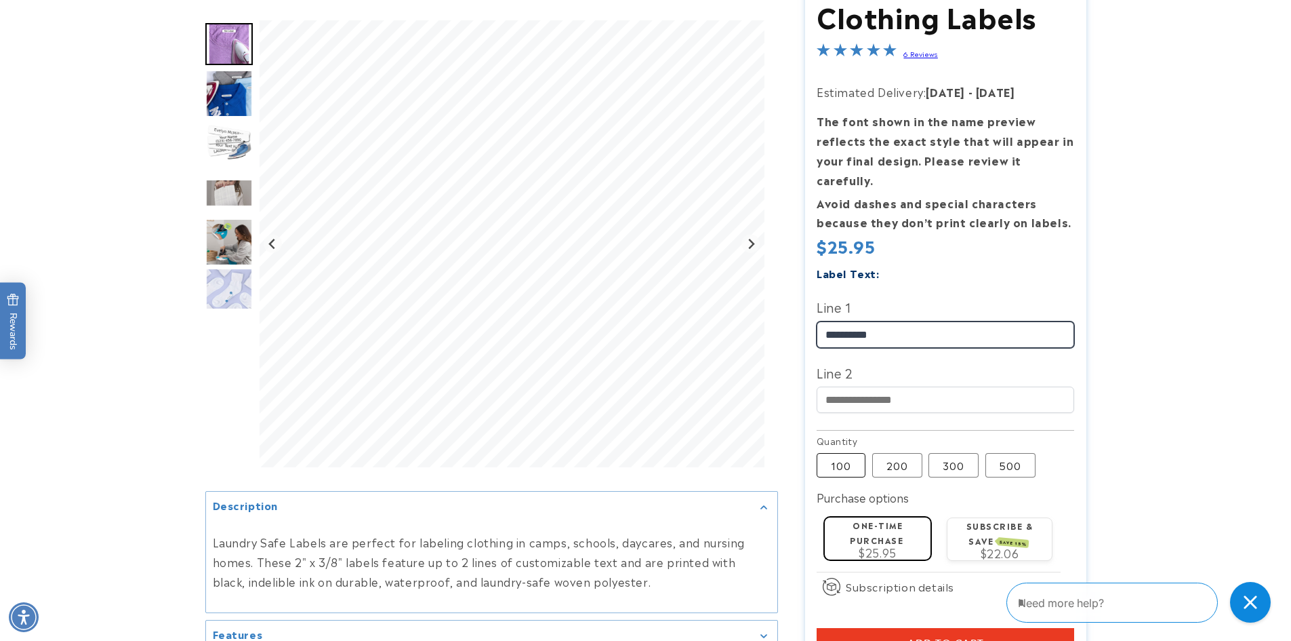
type input "**********"
click at [845, 453] on label "100 Variant sold out or unavailable" at bounding box center [841, 465] width 49 height 24
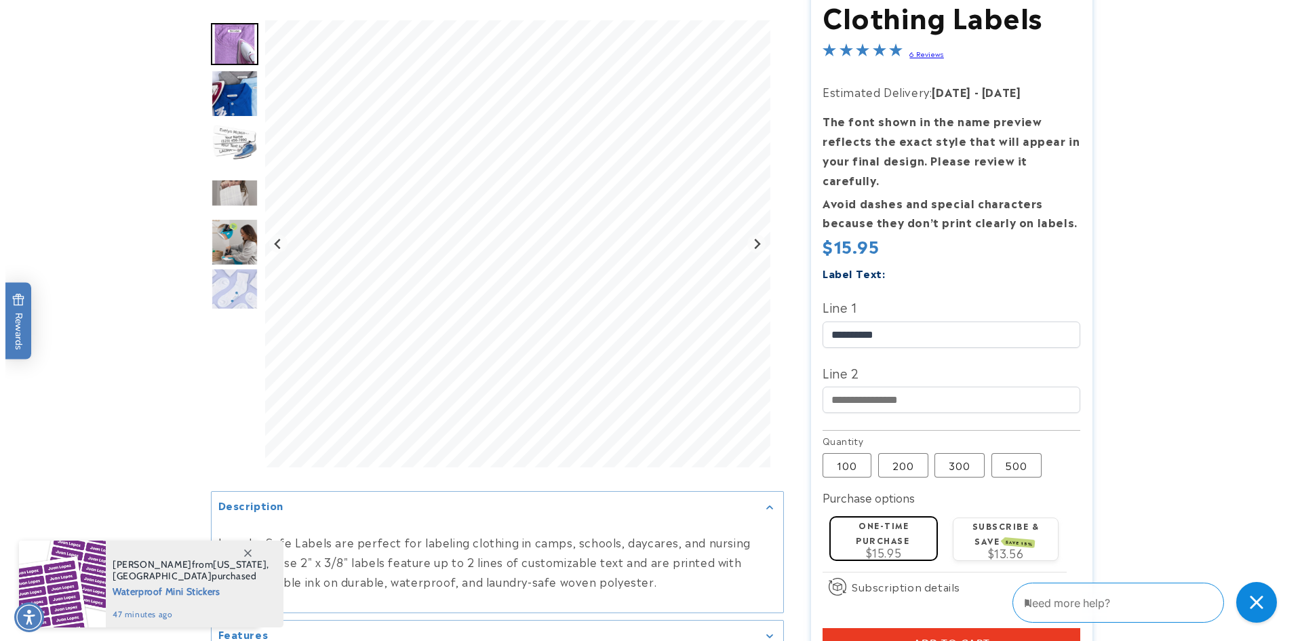
scroll to position [271, 0]
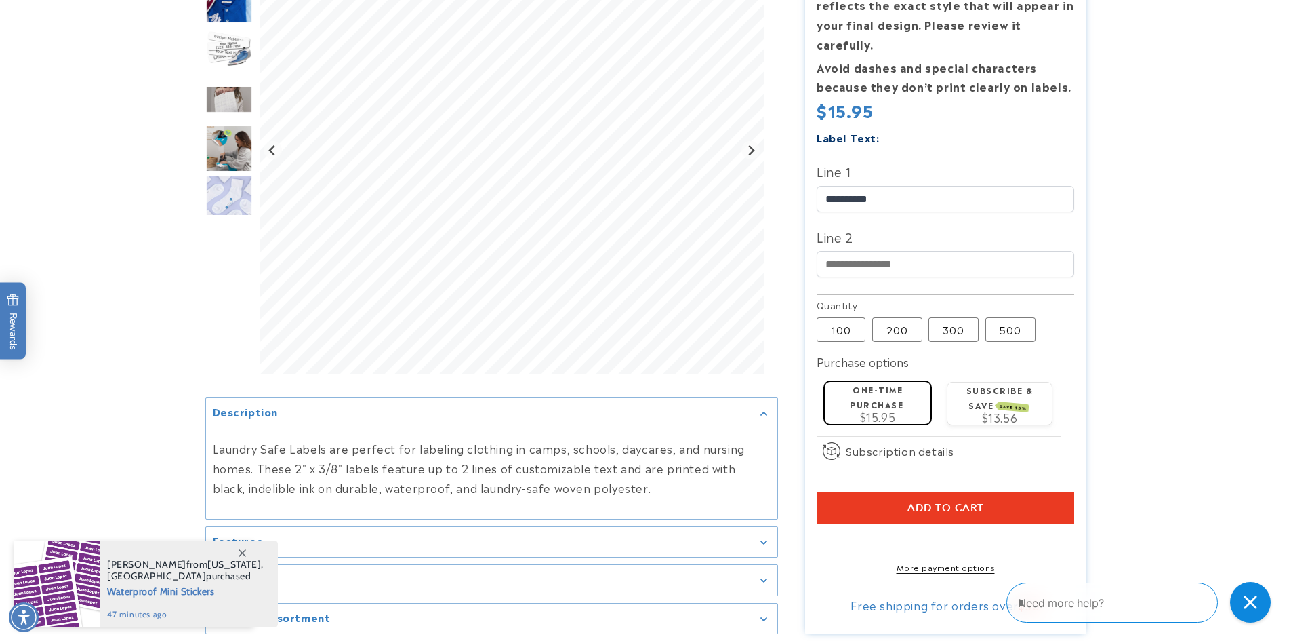
click at [862, 492] on button "Add to cart" at bounding box center [946, 507] width 258 height 31
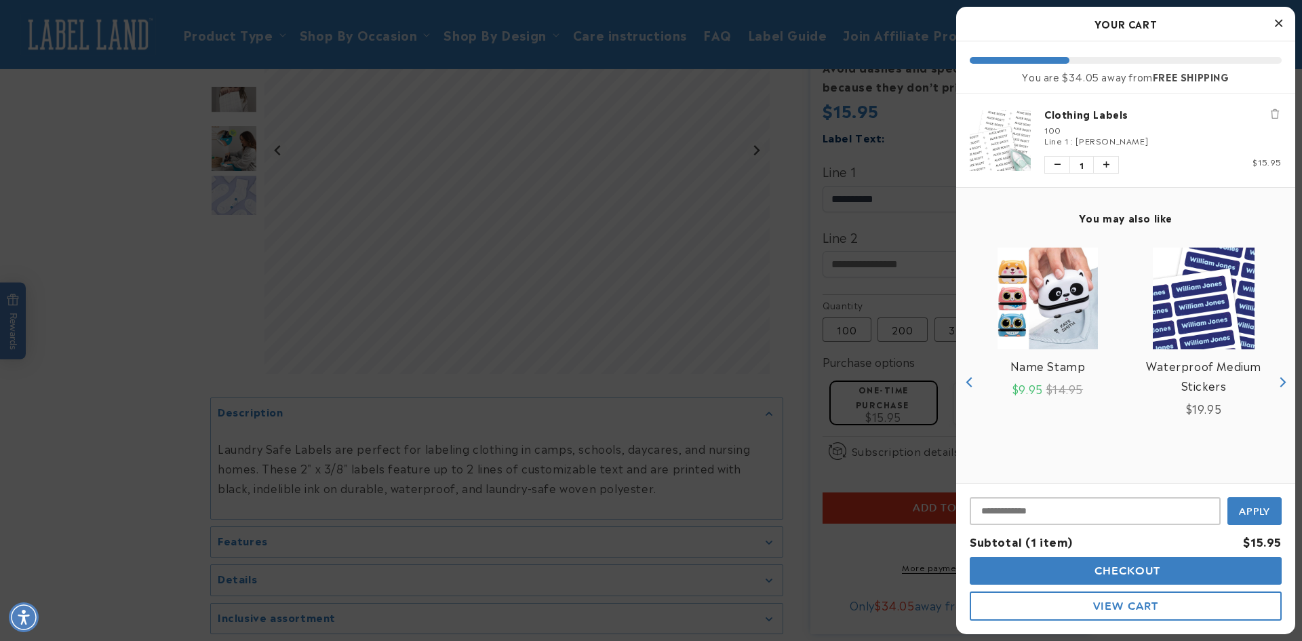
click at [1131, 575] on span "Checkout" at bounding box center [1126, 570] width 70 height 13
